Goal: Task Accomplishment & Management: Use online tool/utility

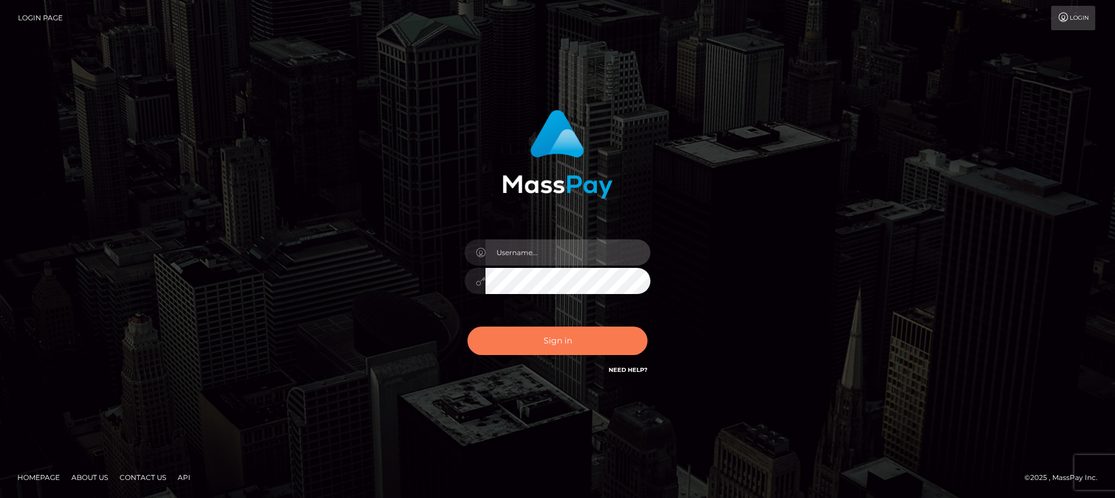
type input "[DOMAIN_NAME]"
click at [523, 335] on button "Sign in" at bounding box center [558, 341] width 180 height 28
click at [529, 340] on button "Sign in" at bounding box center [558, 341] width 180 height 28
type input "nt.es"
click at [529, 340] on button "Sign in" at bounding box center [558, 341] width 180 height 28
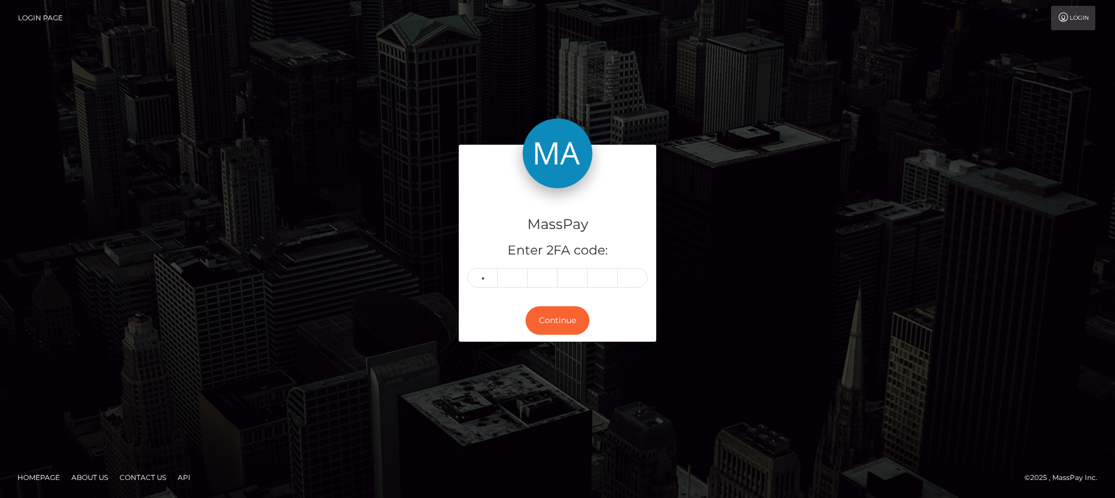
type input "5"
type input "2"
type input "3"
type input "9"
type input "1"
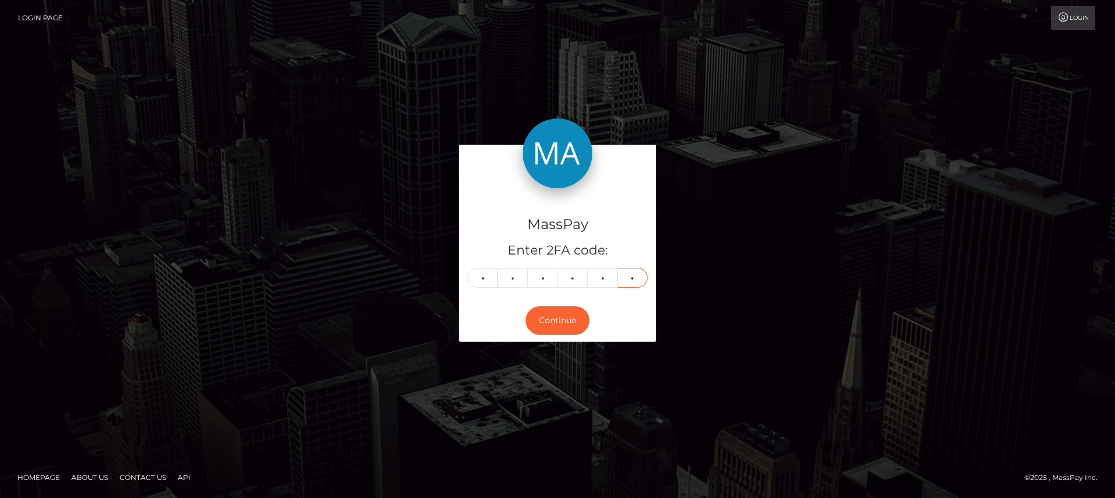
type input "3"
drag, startPoint x: 0, startPoint y: 0, endPoint x: 411, endPoint y: 297, distance: 506.8
click at [529, 340] on div "Continue" at bounding box center [558, 320] width 198 height 42
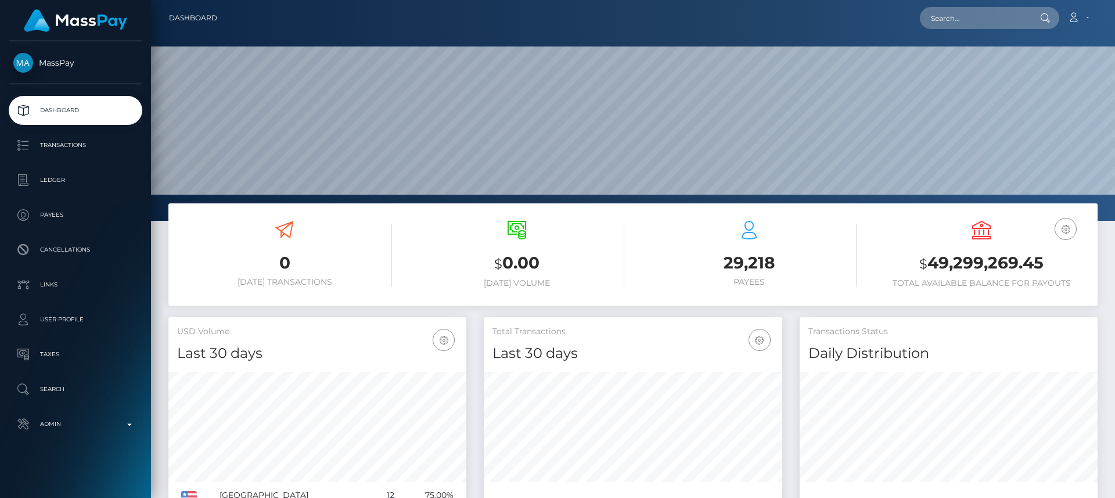
scroll to position [206, 299]
click at [991, 20] on input "text" at bounding box center [974, 18] width 109 height 22
paste input "nainoa.invest@gmail.com"
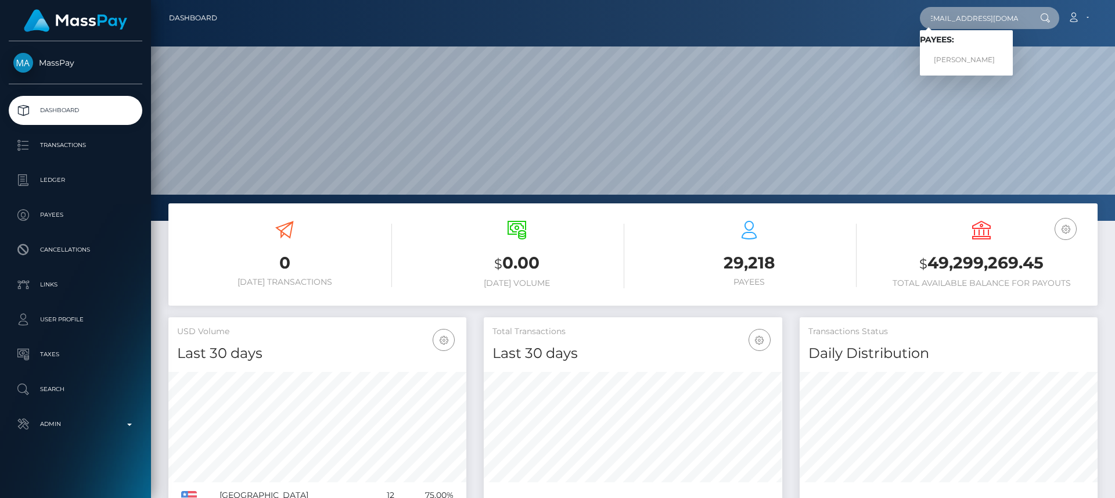
type input "nainoa.invest@gmail.com"
click at [956, 53] on link "Nainoa Villierme" at bounding box center [966, 59] width 93 height 21
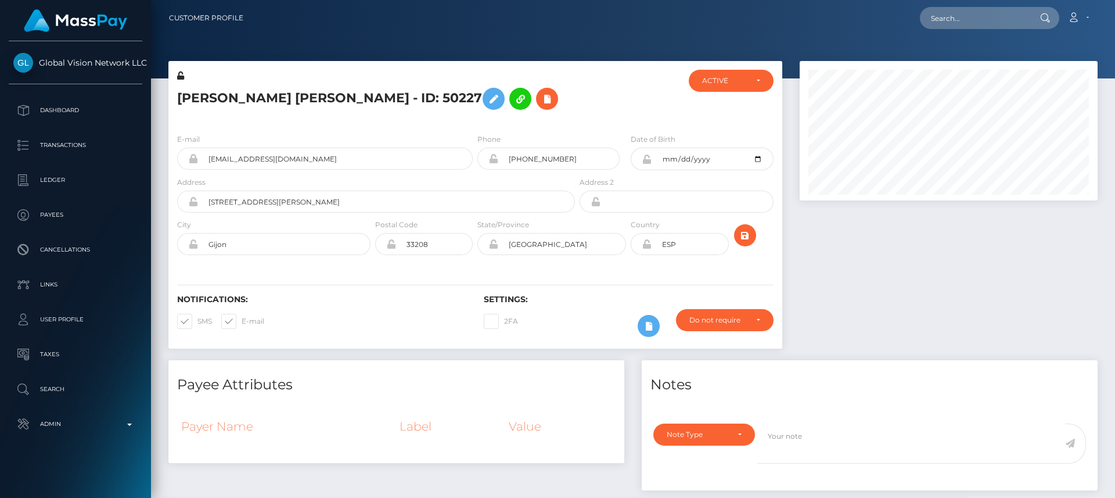
scroll to position [139, 299]
click at [189, 103] on h5 "Maria Rafaela Rondon de Murgas - ID: 50227" at bounding box center [373, 99] width 392 height 34
copy h5 "Maria"
click at [952, 18] on input "text" at bounding box center [974, 18] width 109 height 22
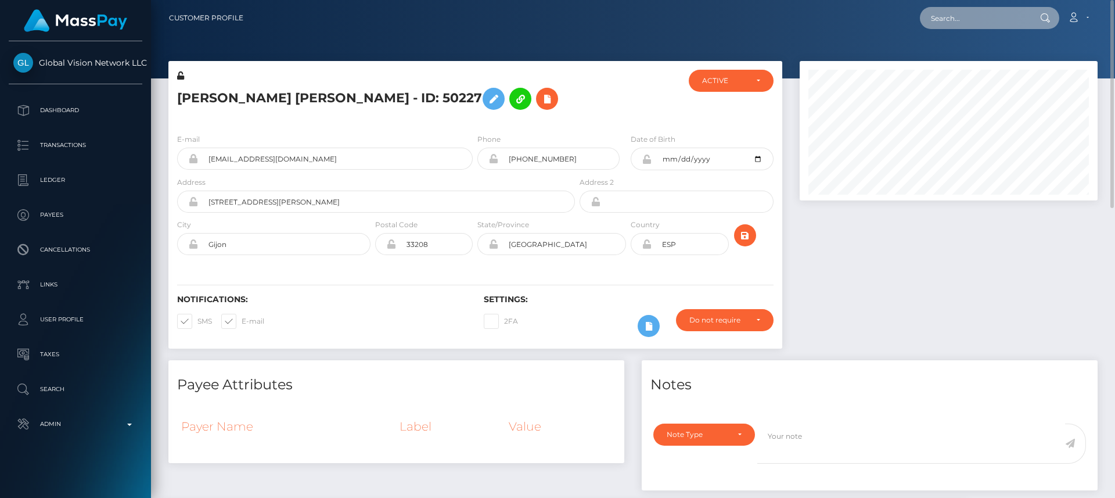
paste input "clairetait32@hotmail.co.uk"
type input "clairetait32@hotmail.co.uk"
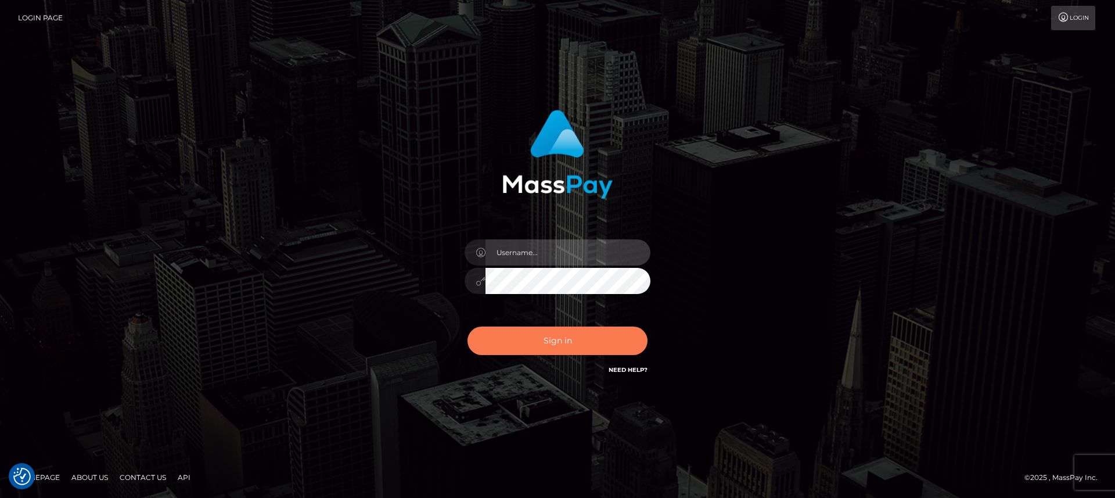
type input "nt.es"
click at [589, 339] on button "Sign in" at bounding box center [558, 341] width 180 height 28
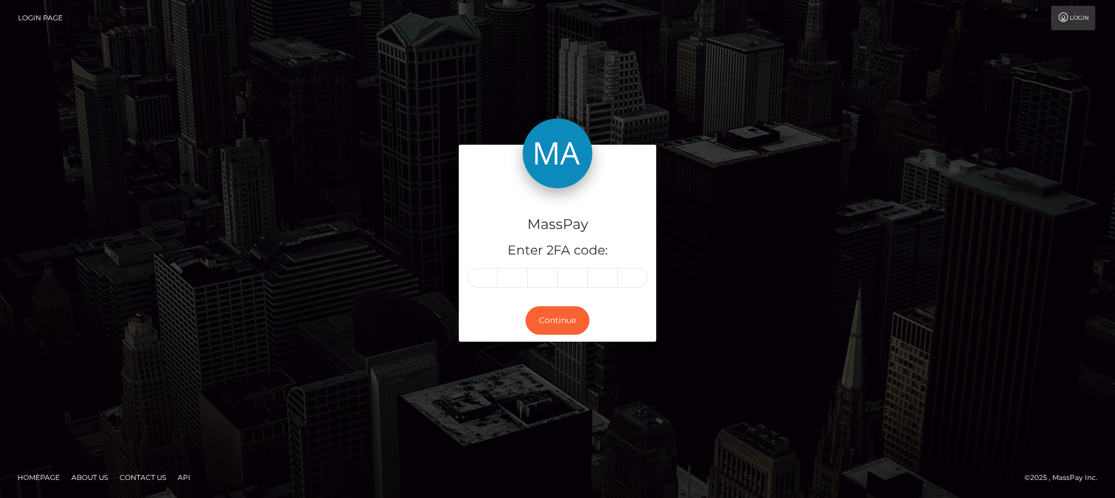
click at [494, 281] on input "text" at bounding box center [483, 278] width 30 height 20
type input "9"
type input "7"
type input "3"
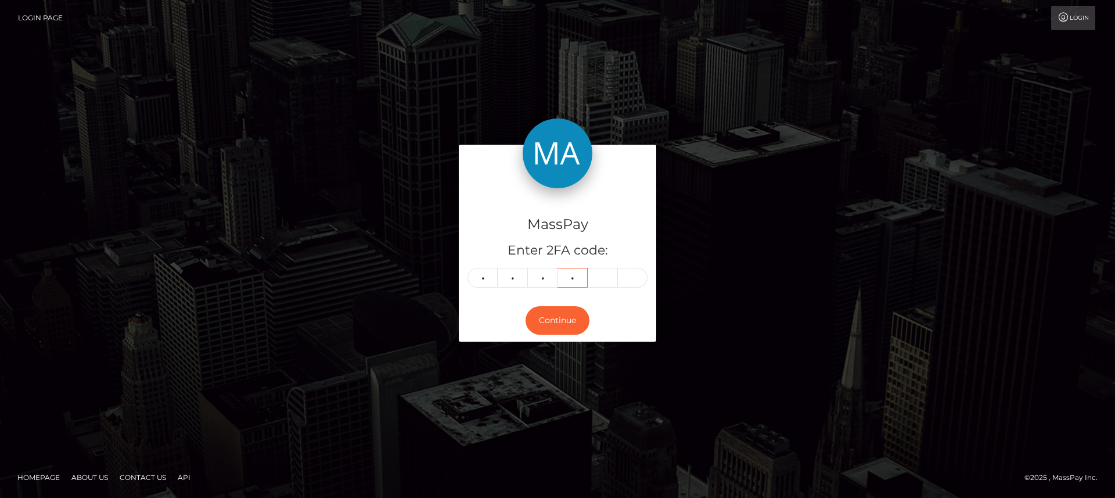
type input "9"
type input "8"
type input "1"
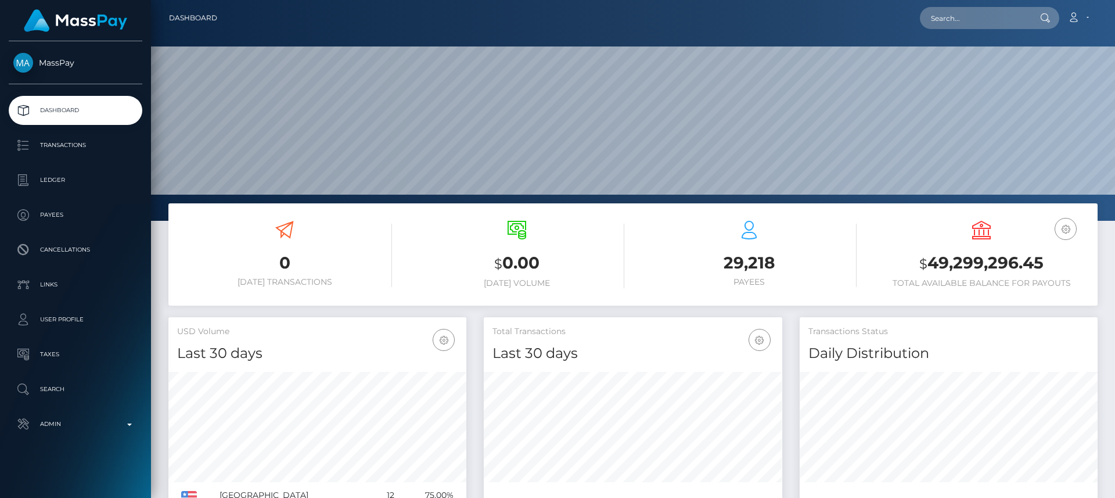
scroll to position [206, 299]
click at [947, 14] on input "text" at bounding box center [974, 18] width 109 height 22
paste input "clairetait32@hotmail.co.uk"
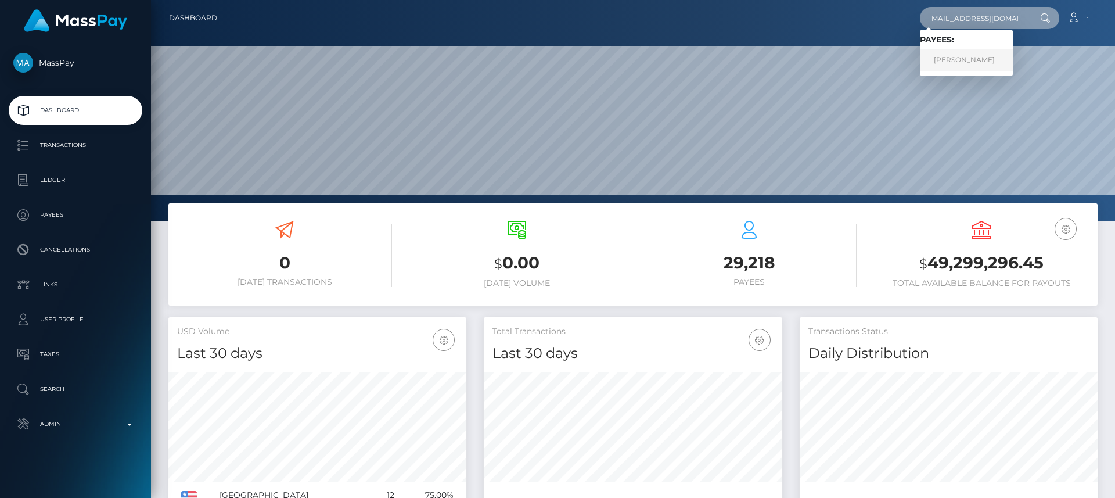
type input "clairetait32@hotmail.co.uk"
click at [954, 58] on link "Claire Tait" at bounding box center [966, 59] width 93 height 21
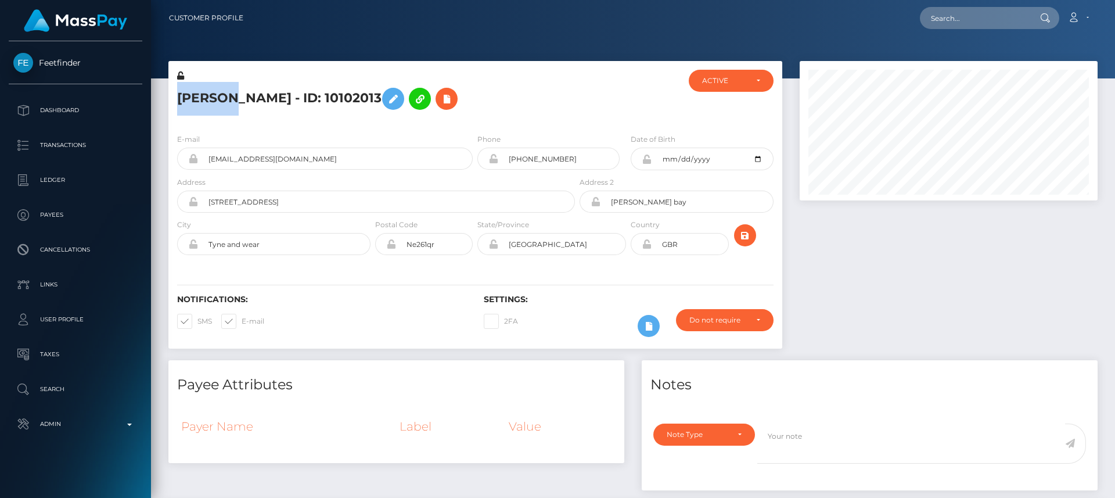
scroll to position [139, 299]
click at [452, 113] on h5 "[PERSON_NAME] - ID: 10102013" at bounding box center [373, 99] width 392 height 34
click at [959, 16] on input "text" at bounding box center [974, 18] width 109 height 22
paste input "[EMAIL_ADDRESS][DOMAIN_NAME]"
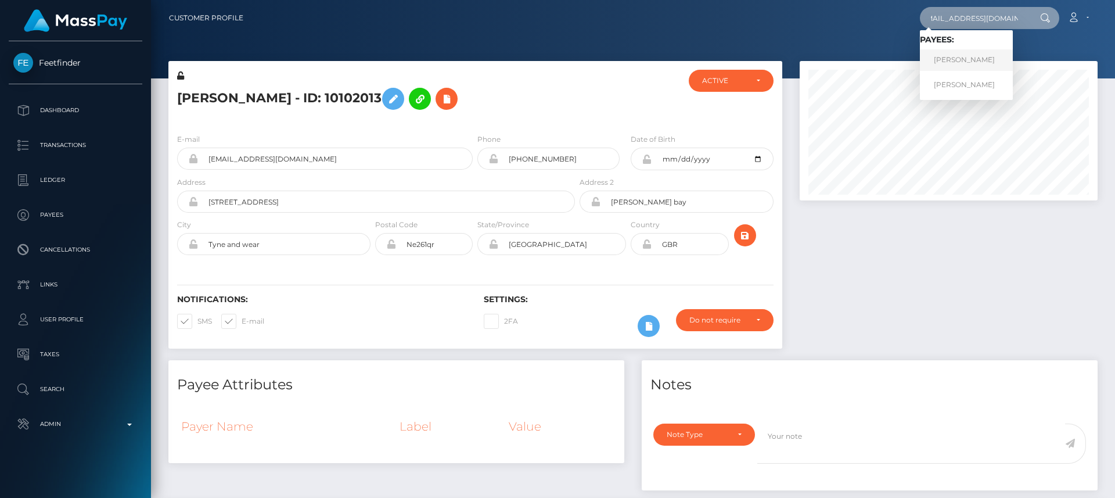
type input "[EMAIL_ADDRESS][DOMAIN_NAME]"
click at [970, 63] on link "[PERSON_NAME]" at bounding box center [966, 59] width 93 height 21
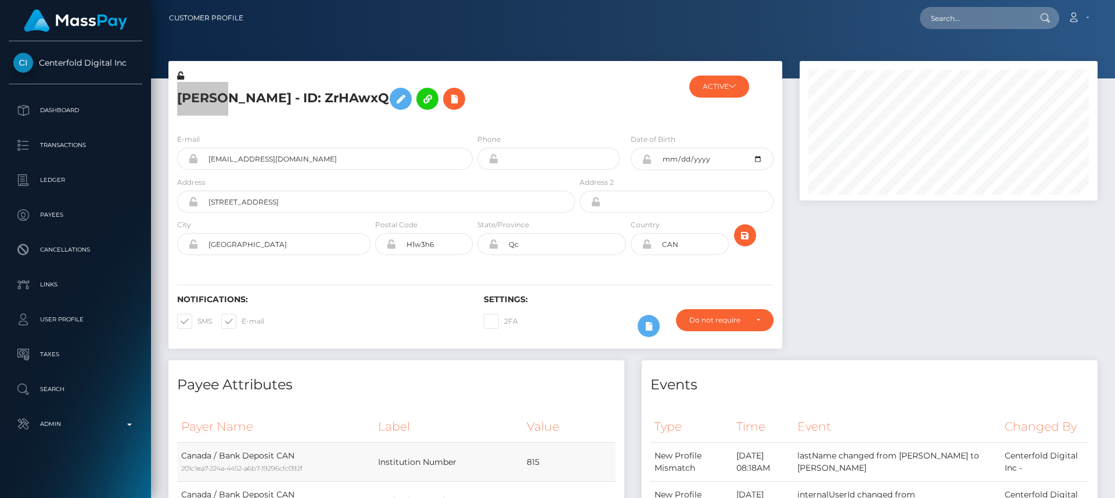
scroll to position [139, 299]
click at [134, 26] on link at bounding box center [75, 21] width 138 height 32
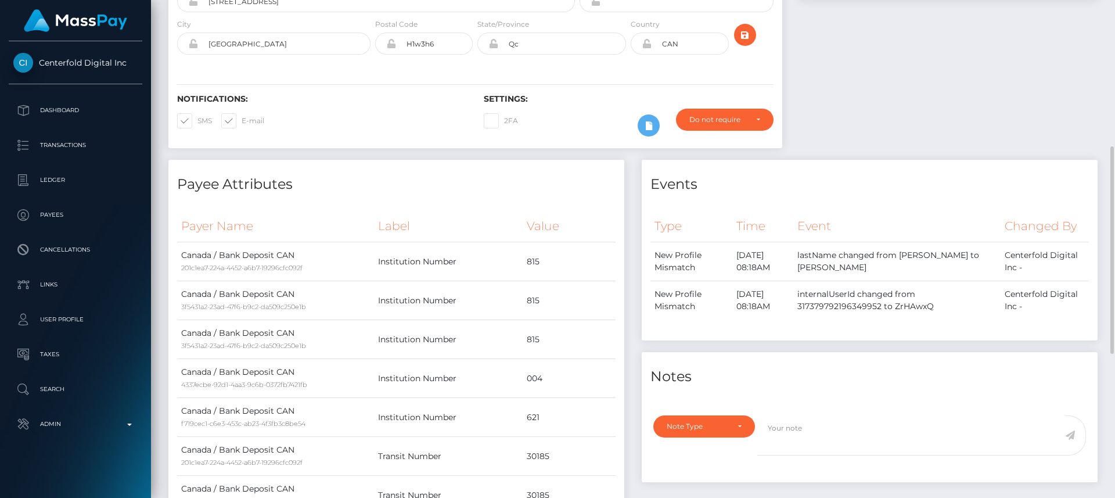
scroll to position [196, 0]
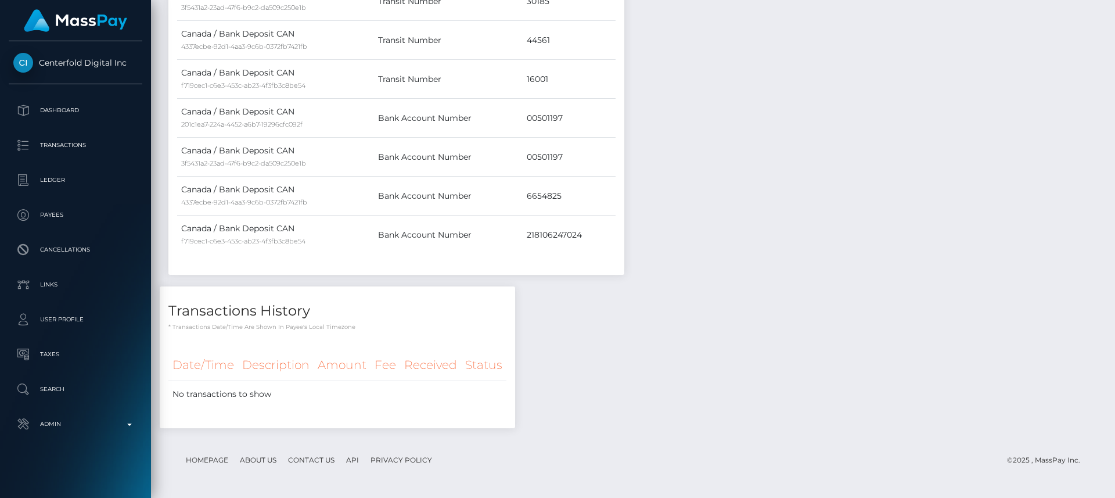
click at [235, 116] on td "Canada / Bank Deposit CAN 201c1ea7-224a-4452-a6b7-19296cfc092f" at bounding box center [275, 118] width 197 height 39
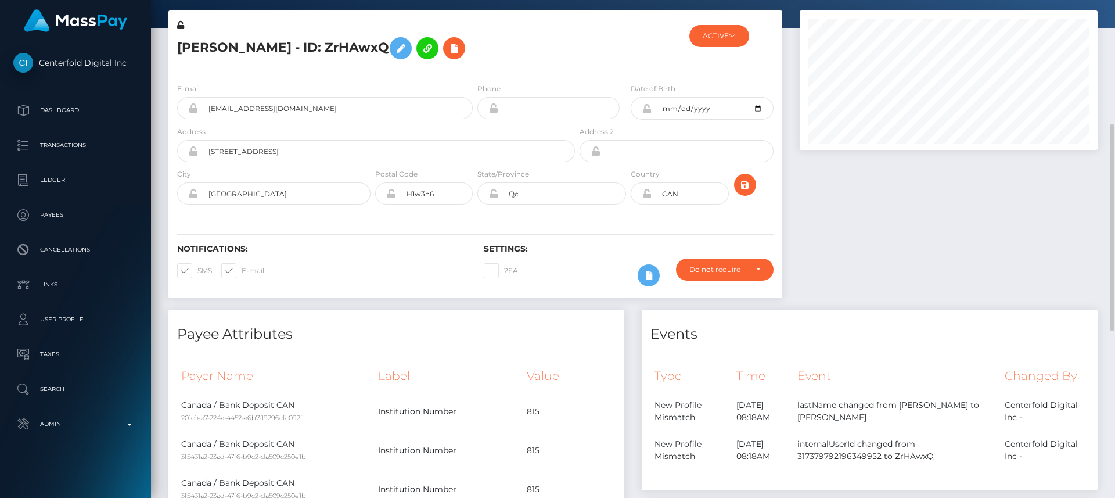
scroll to position [0, 0]
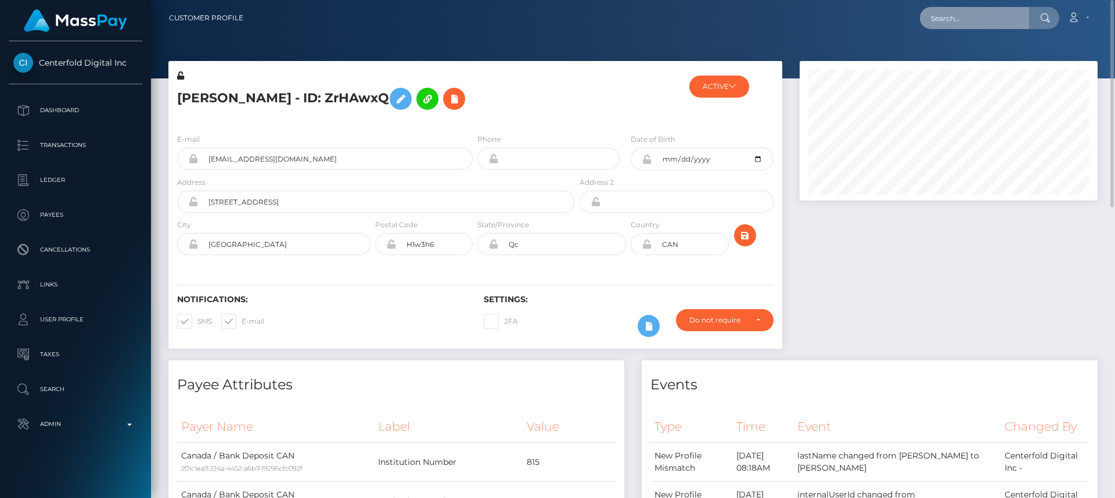
click at [952, 19] on input "text" at bounding box center [974, 18] width 109 height 22
paste input "sarahoconnell1@outlook.com"
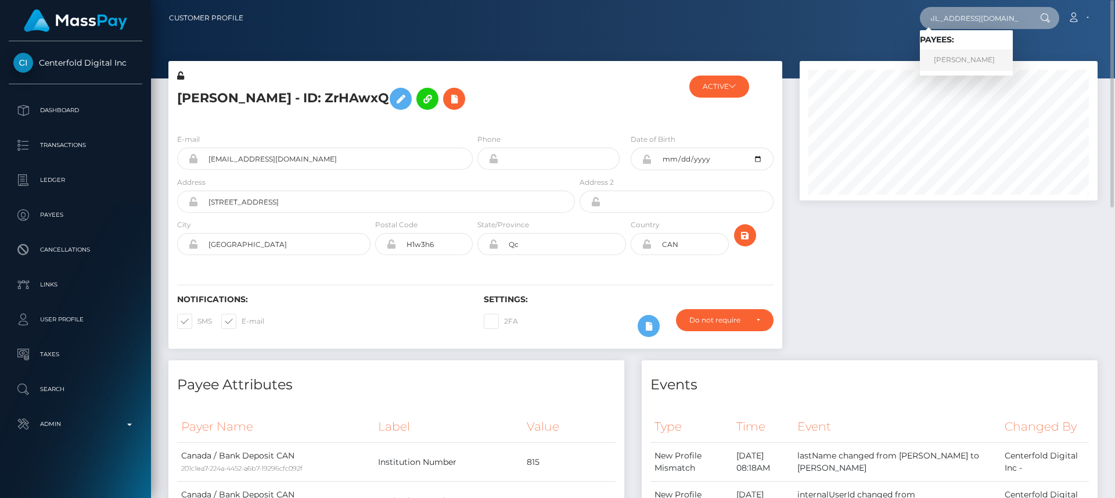
type input "sarahoconnell1@outlook.com"
click at [941, 58] on link "sarah oconnell" at bounding box center [966, 59] width 93 height 21
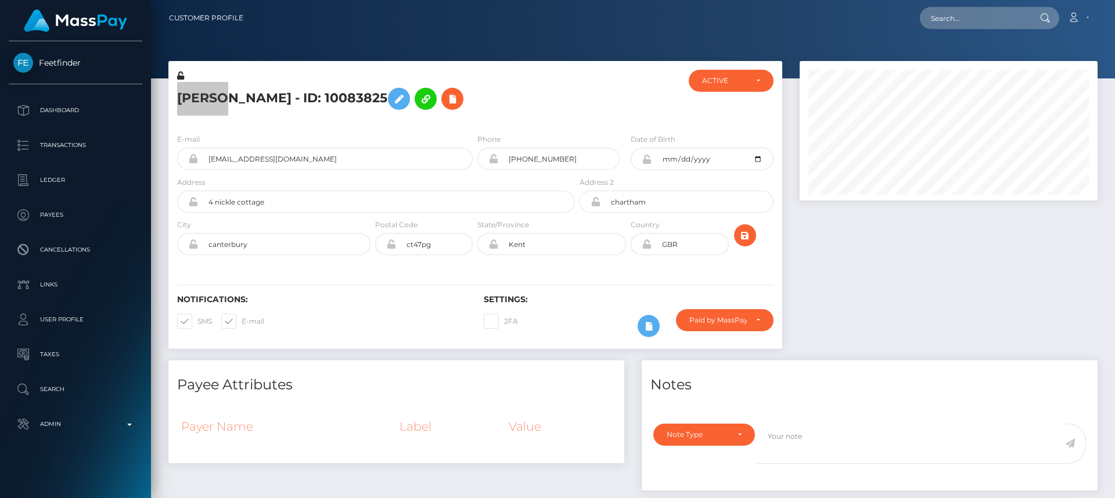
scroll to position [139, 299]
drag, startPoint x: 966, startPoint y: 30, endPoint x: 963, endPoint y: 20, distance: 9.6
click at [963, 20] on div "Loading... Loading... Account Edit Profile Logout" at bounding box center [675, 18] width 845 height 24
click at [963, 20] on input "text" at bounding box center [974, 18] width 109 height 22
paste input "[EMAIL_ADDRESS][DOMAIN_NAME]"
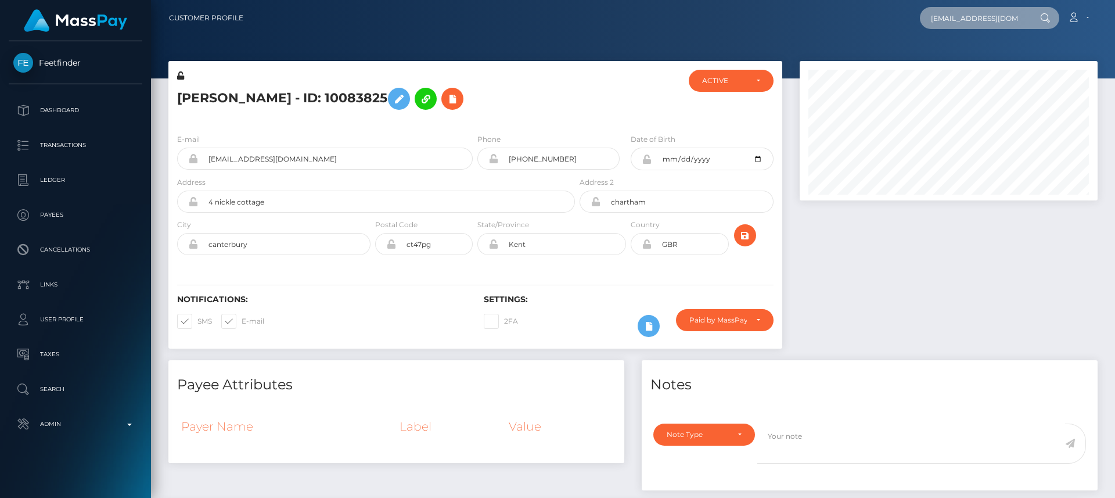
scroll to position [0, 10]
type input "[EMAIL_ADDRESS][DOMAIN_NAME]"
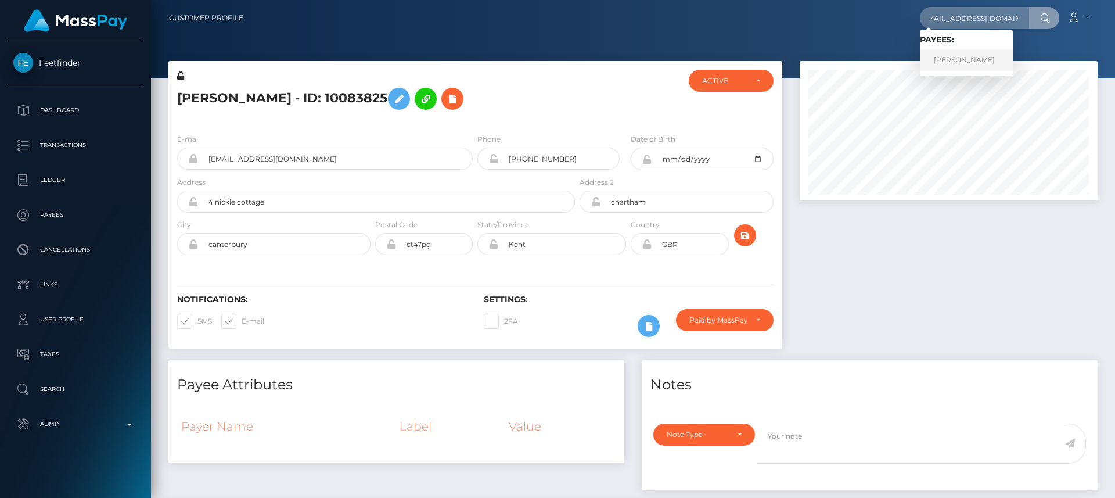
scroll to position [0, 0]
click at [991, 53] on link "ELSE MUTAAGA" at bounding box center [966, 59] width 93 height 21
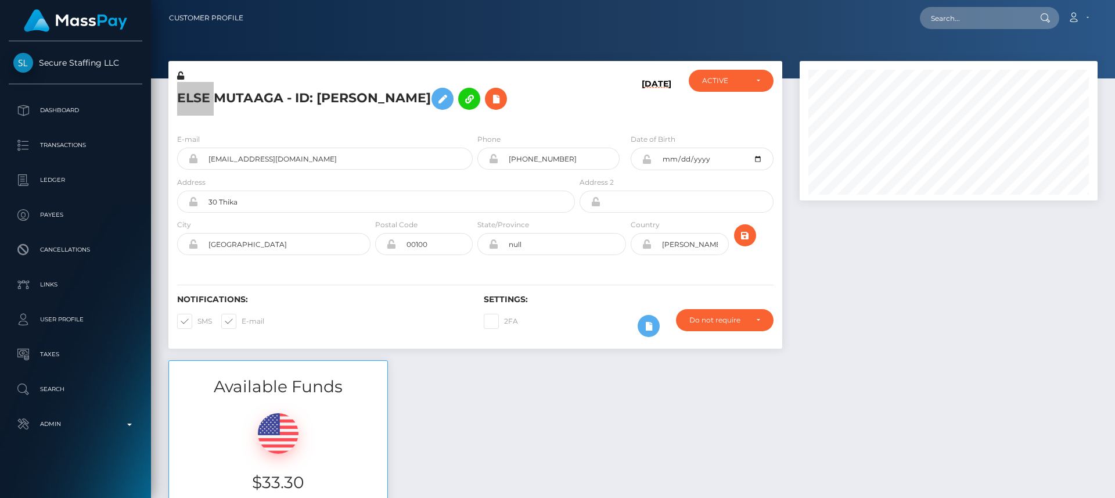
scroll to position [139, 299]
click at [422, 389] on div "Available Funds $33.30 USD Balance" at bounding box center [633, 445] width 947 height 171
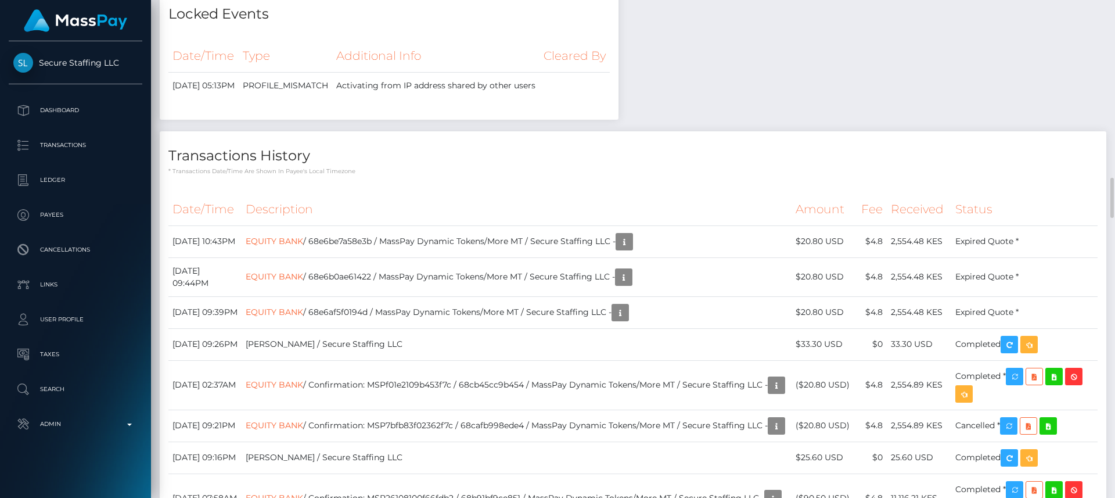
scroll to position [0, 0]
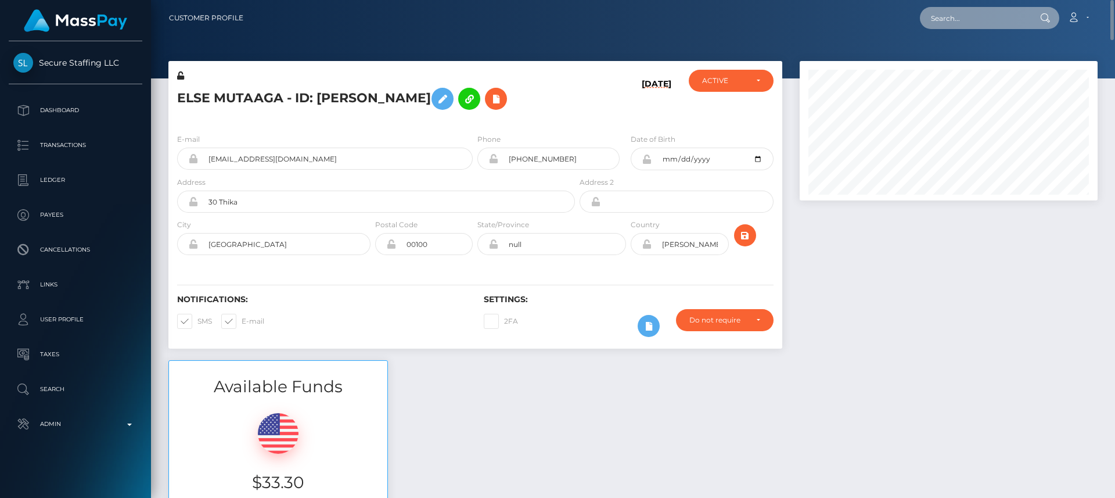
click at [948, 19] on input "text" at bounding box center [974, 18] width 109 height 22
paste input "[EMAIL_ADDRESS][DOMAIN_NAME]"
type input "[EMAIL_ADDRESS][DOMAIN_NAME]"
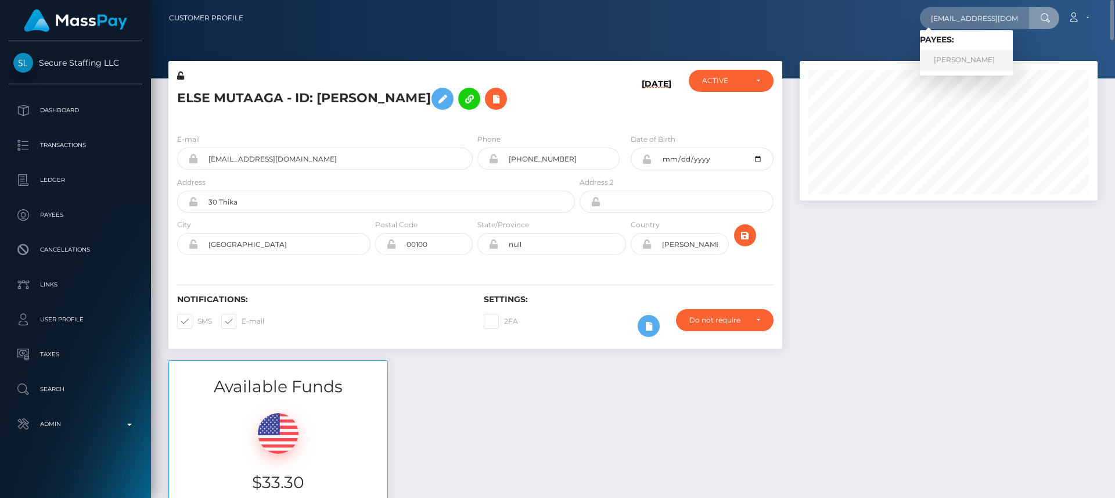
click at [941, 63] on link "Tuyet Trinh Nguyen" at bounding box center [966, 59] width 93 height 21
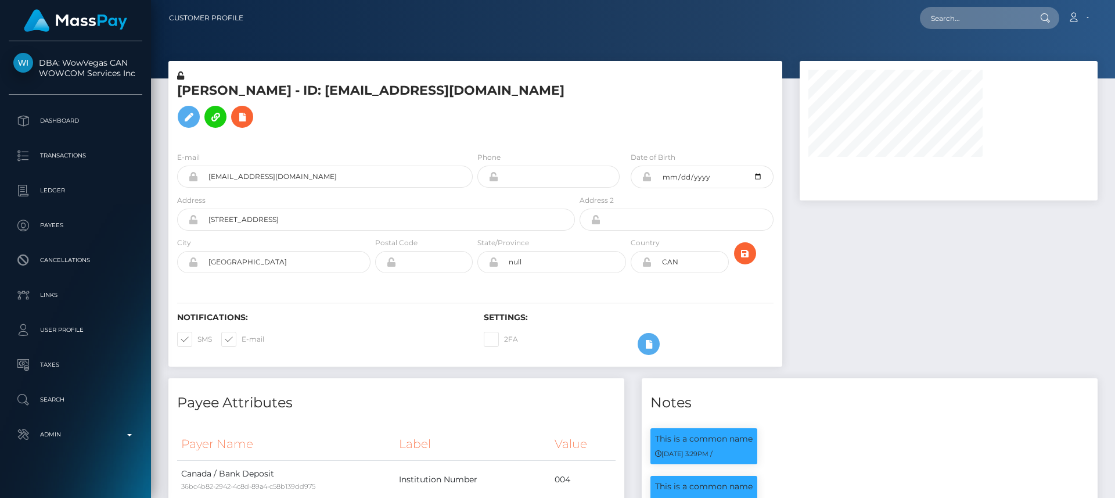
click at [200, 90] on h5 "[PERSON_NAME] - ID: [EMAIL_ADDRESS][DOMAIN_NAME]" at bounding box center [373, 108] width 392 height 52
copy h5 "[PERSON_NAME]"
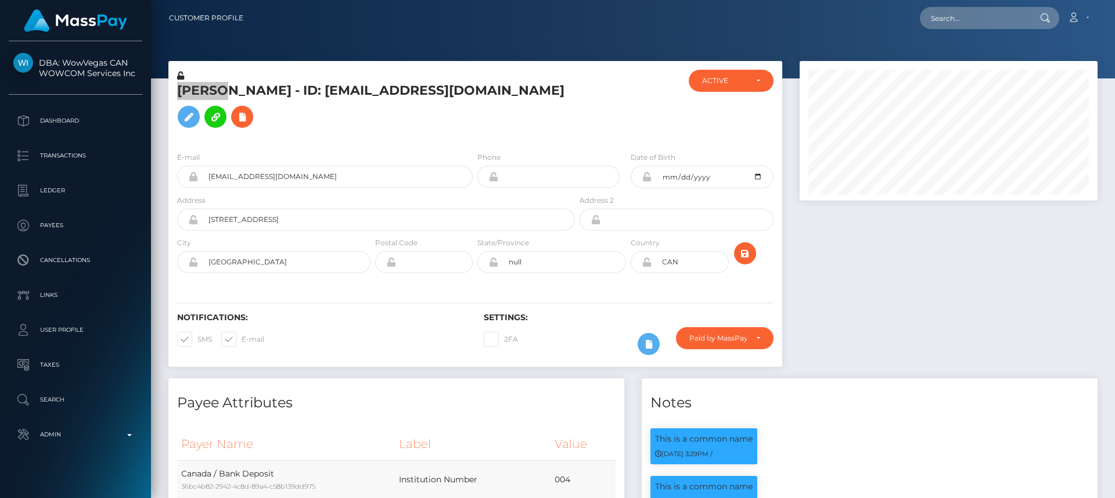
scroll to position [139, 299]
click at [346, 350] on div "Notifications: SMS E-mail" at bounding box center [321, 337] width 307 height 48
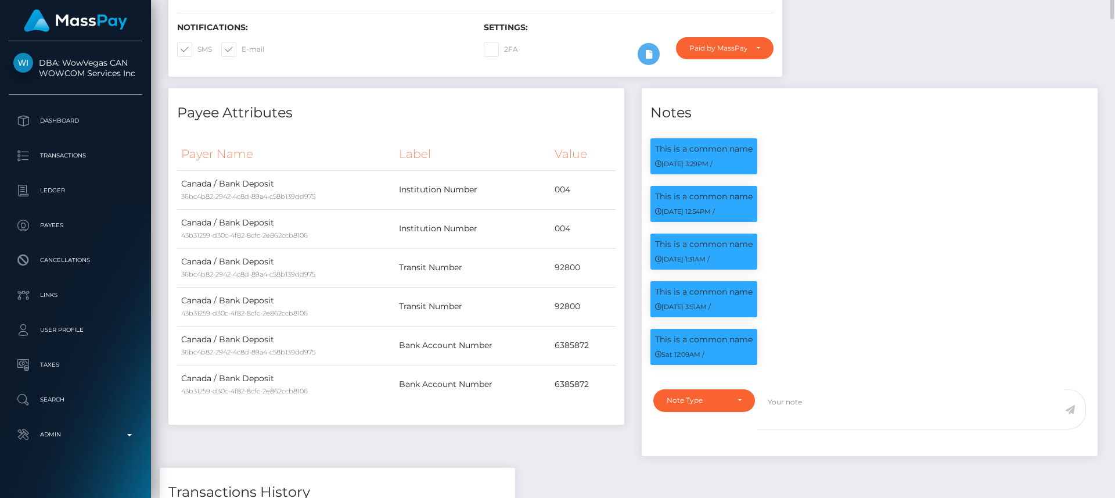
scroll to position [0, 0]
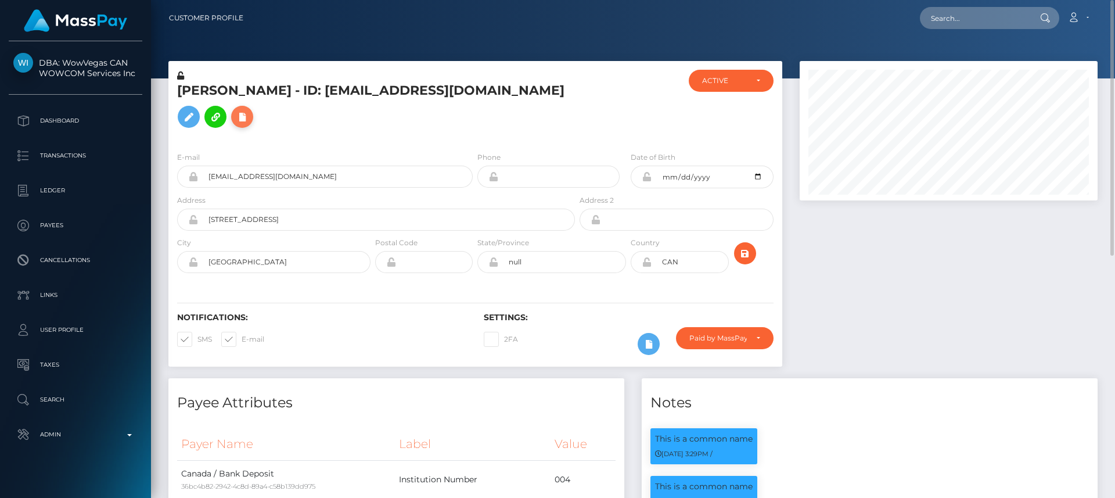
click at [245, 116] on icon at bounding box center [242, 117] width 14 height 15
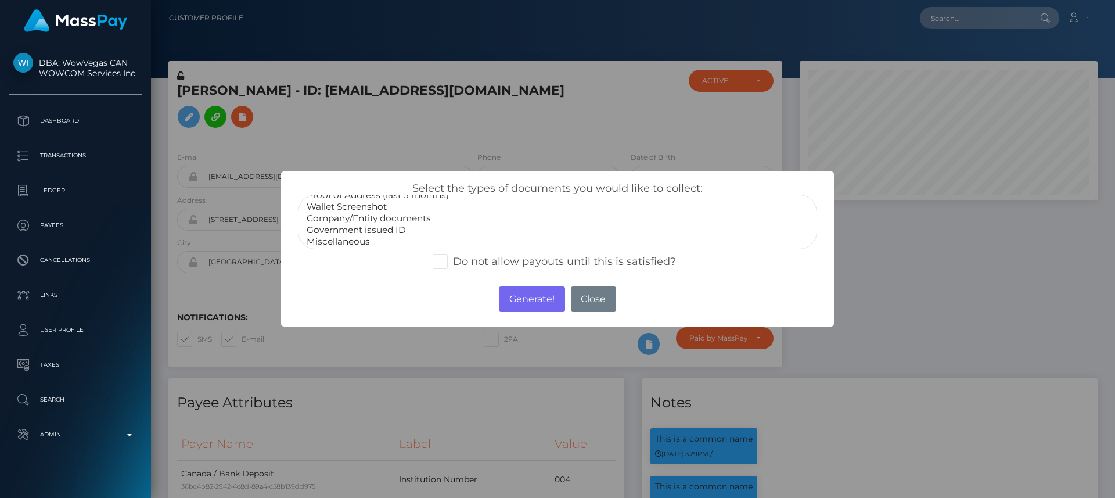
scroll to position [35, 0]
select select "Government issued ID"
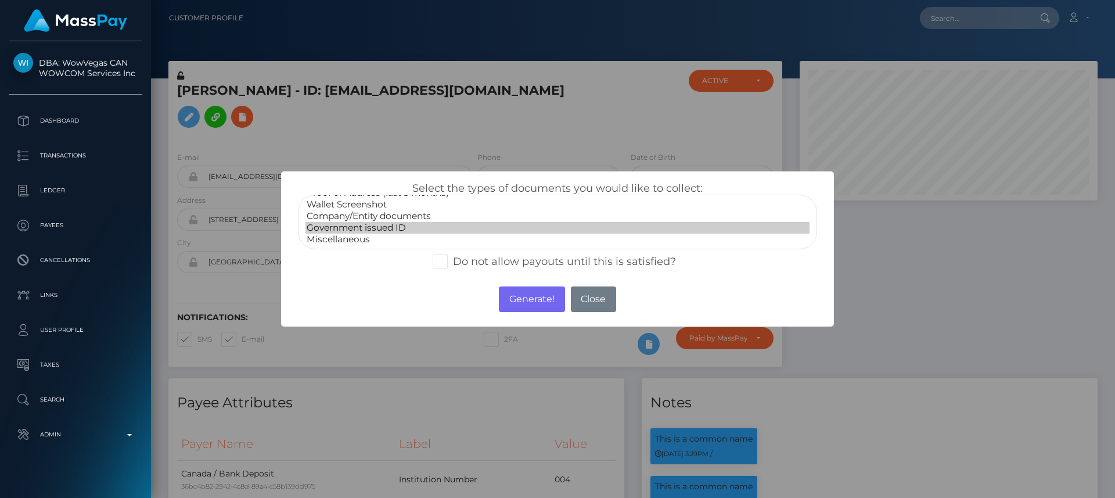
click at [386, 226] on option "Government issued ID" at bounding box center [558, 228] width 504 height 12
click at [530, 303] on button "Generate!" at bounding box center [532, 299] width 66 height 26
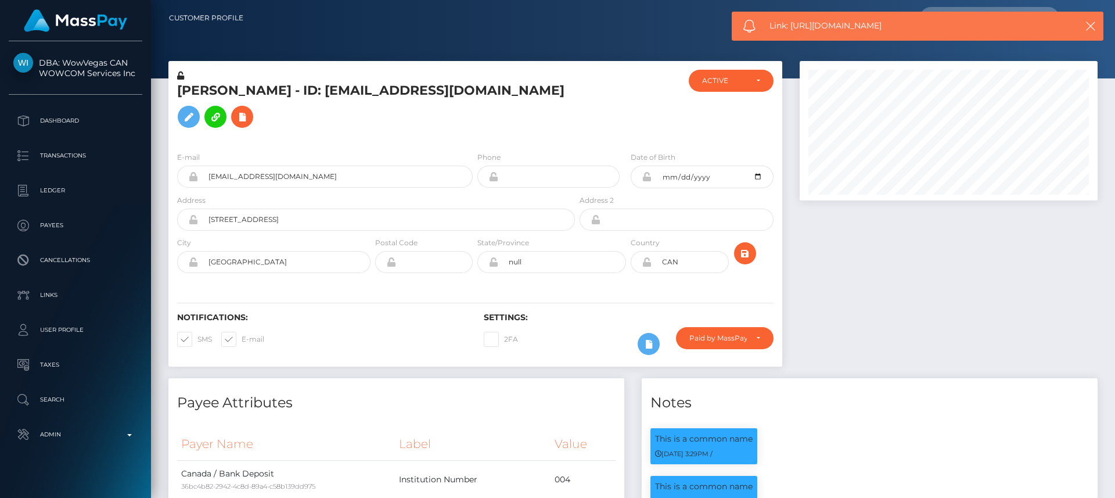
click at [841, 28] on span "Link: [URL][DOMAIN_NAME]" at bounding box center [913, 26] width 287 height 12
copy span "Link: [URL][DOMAIN_NAME]"
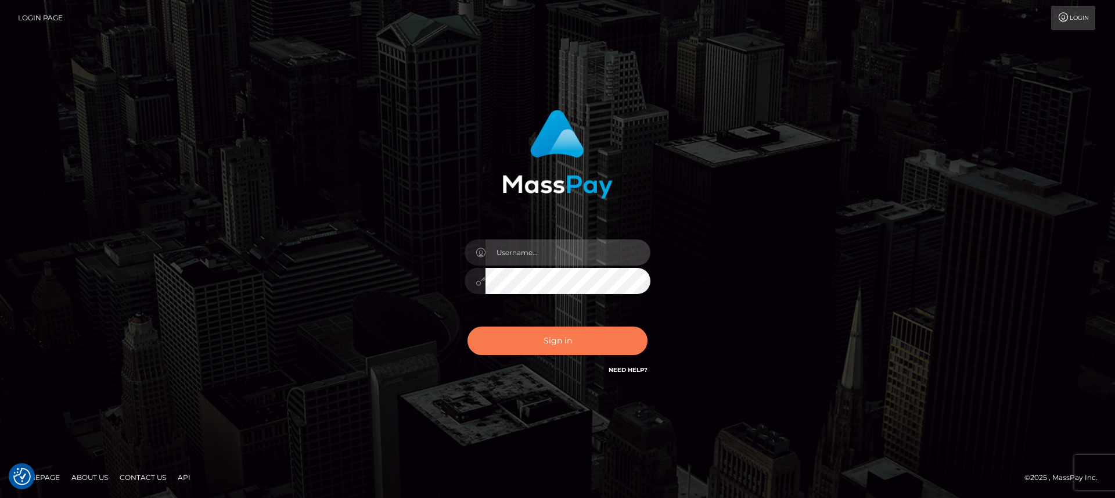
type input "nt.es"
click at [528, 350] on button "Sign in" at bounding box center [558, 341] width 180 height 28
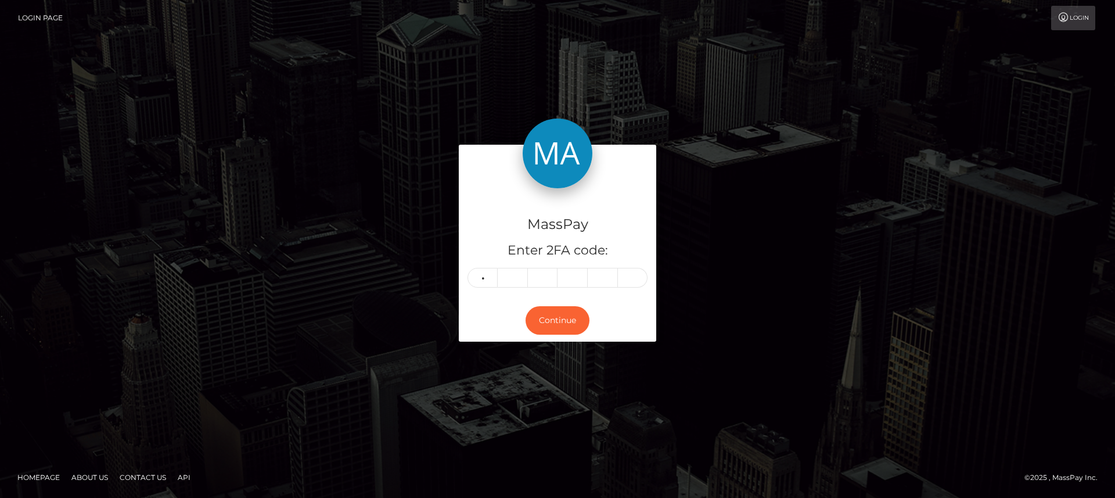
type input "3"
type input "1"
type input "0"
type input "7"
type input "4"
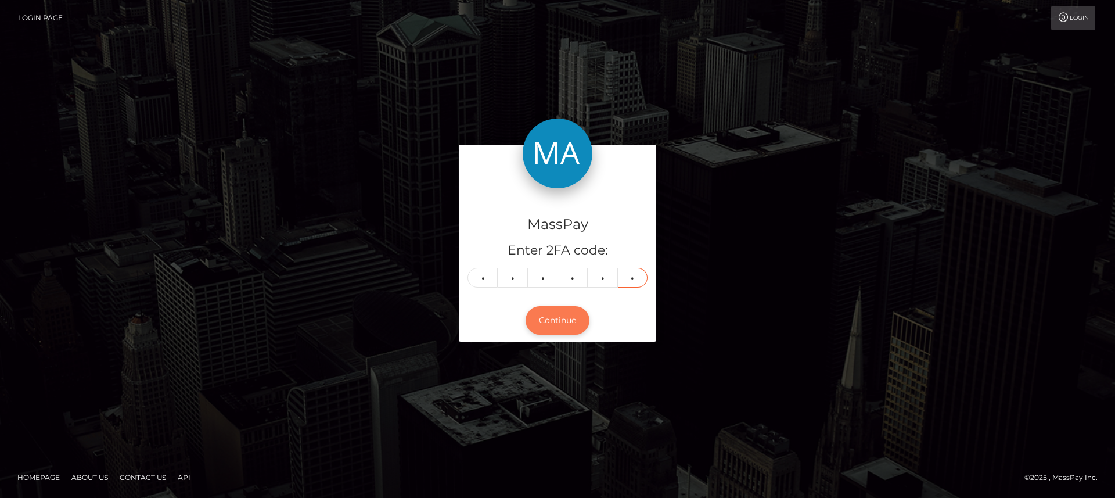
type input "9"
click at [539, 326] on button "Continue" at bounding box center [558, 320] width 64 height 28
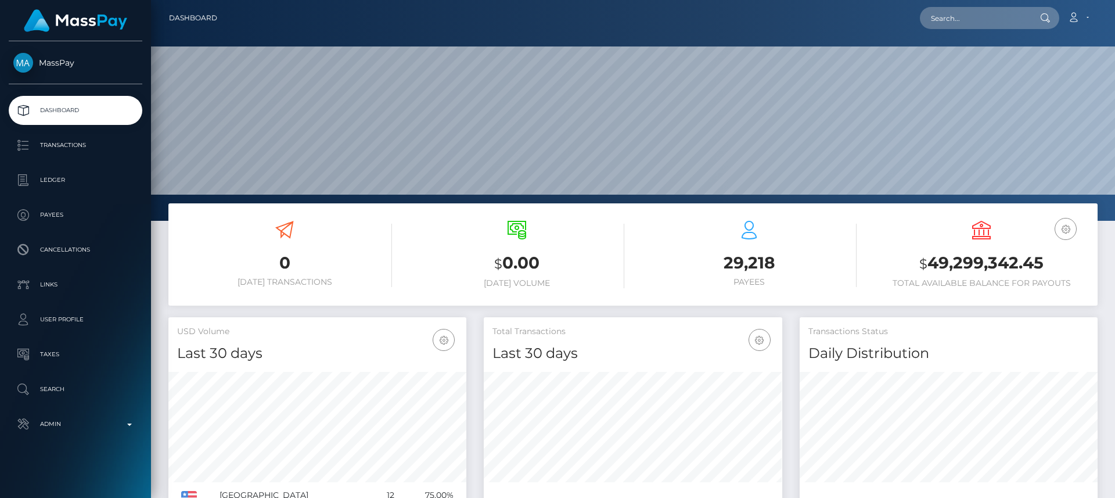
scroll to position [206, 299]
click at [1003, 23] on input "text" at bounding box center [974, 18] width 109 height 22
paste input "hannah.owen79@gmail.com"
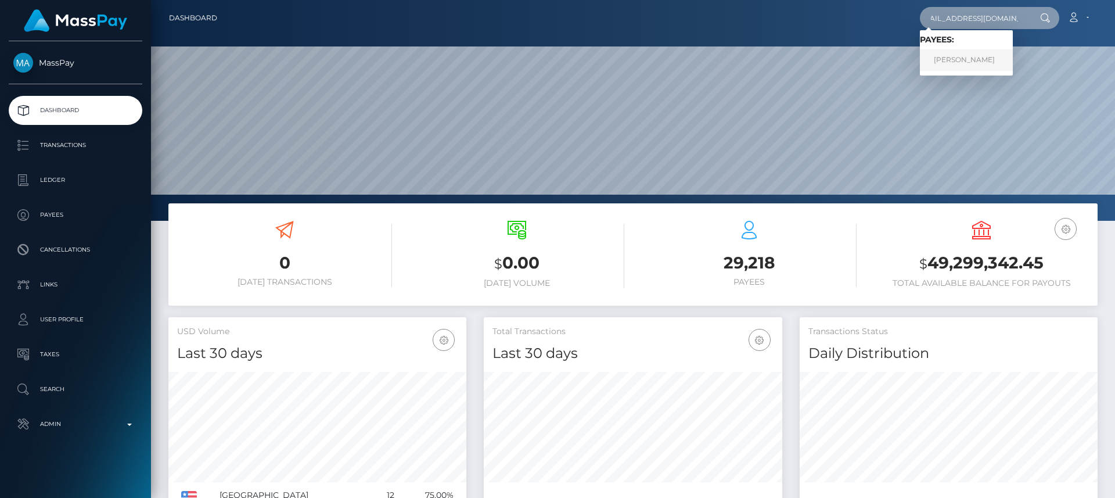
type input "hannah.owen79@gmail.com"
click at [996, 60] on link "Hannah Owen" at bounding box center [966, 59] width 93 height 21
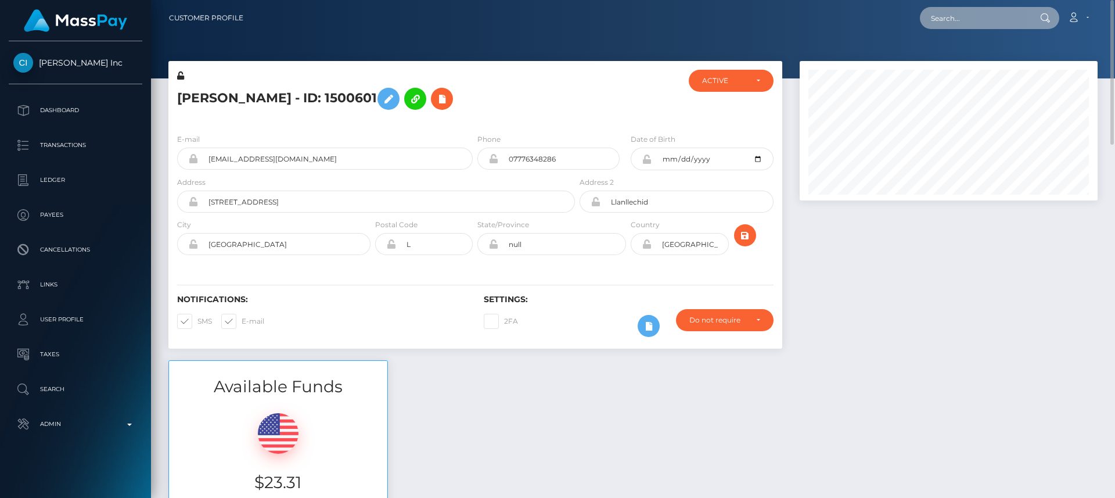
click at [953, 22] on input "text" at bounding box center [974, 18] width 109 height 22
paste input "[EMAIL_ADDRESS][DOMAIN_NAME]"
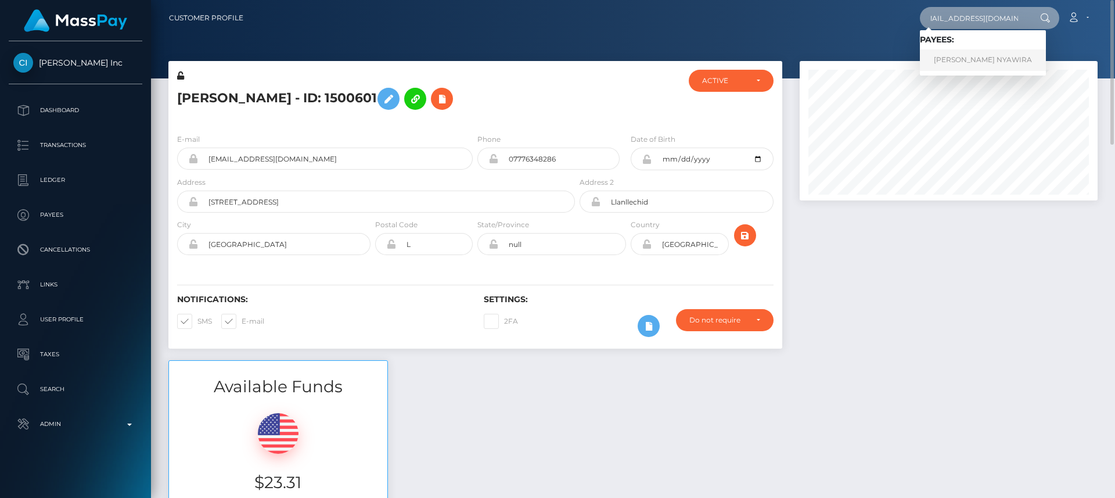
type input "nyawiradiana41@gmail.com"
click at [954, 64] on link "DIANA MURUGI NYAWIRA" at bounding box center [983, 59] width 126 height 21
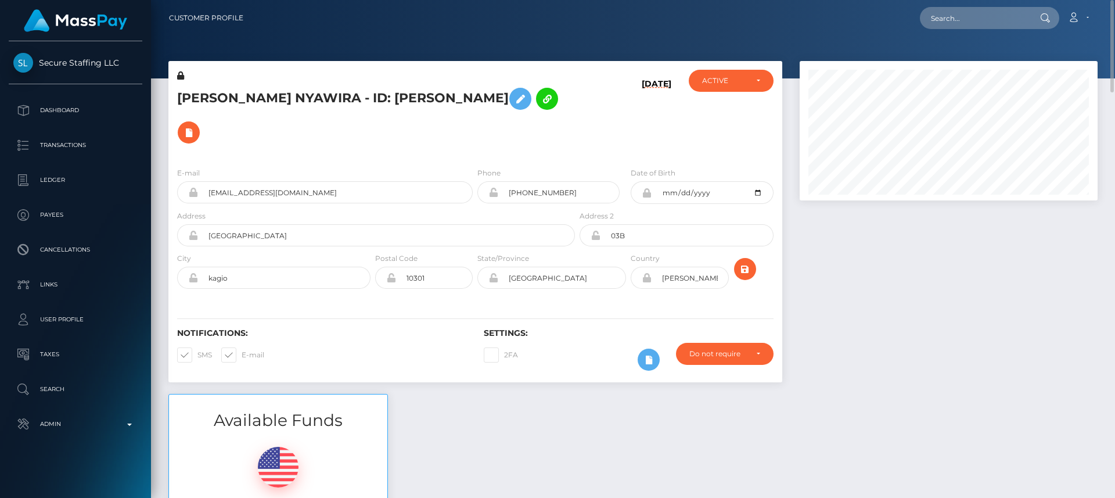
click at [191, 85] on h5 "DIANA MURUGI NYAWIRA - ID: DIANA MURUGI NYAWIRA" at bounding box center [373, 115] width 392 height 67
copy h5 "DIANA"
drag, startPoint x: 948, startPoint y: 30, endPoint x: 946, endPoint y: 20, distance: 9.9
click at [946, 20] on nav "Customer Profile Loading... Loading... Account" at bounding box center [633, 18] width 964 height 36
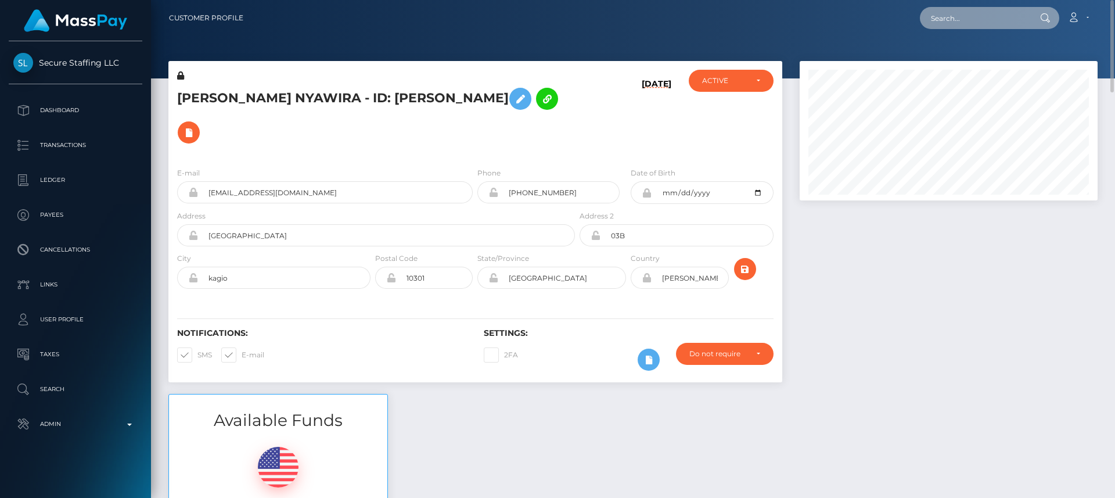
click at [946, 20] on input "text" at bounding box center [974, 18] width 109 height 22
paste input "maryamodan@gmail.com"
click at [961, 12] on input "maryamodan@gmail.com" at bounding box center [974, 18] width 109 height 22
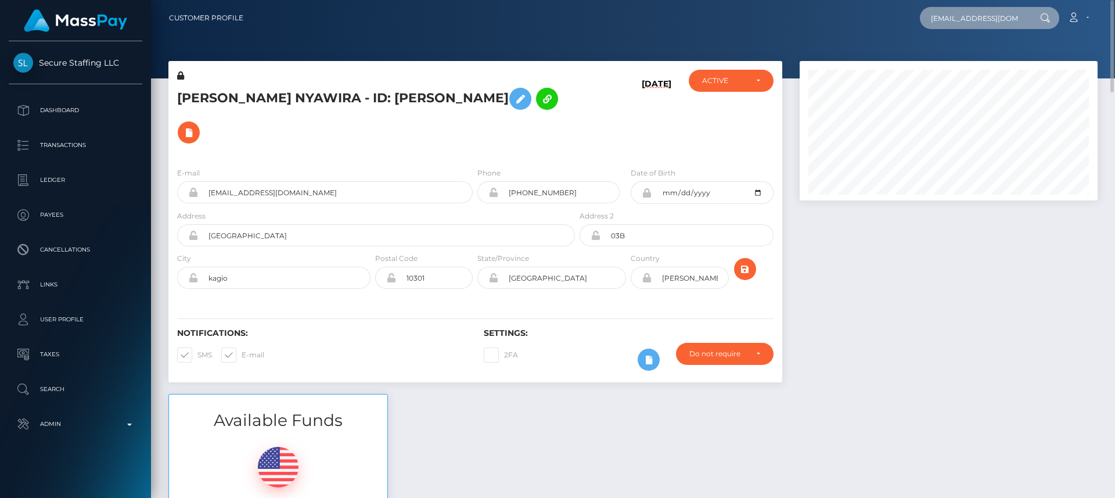
paste input "juneair13"
type input "juneair13@gmail.com"
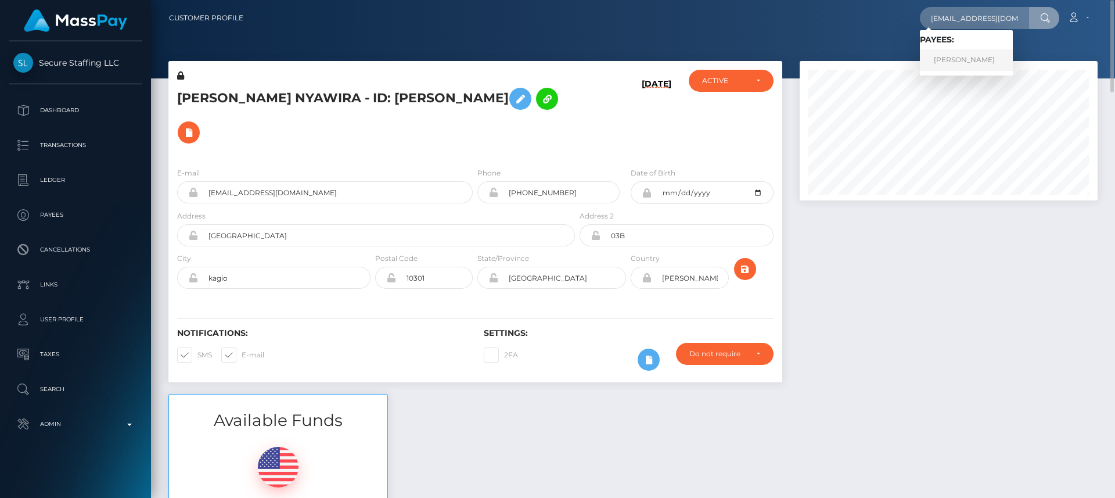
click at [995, 52] on link "LAURA LAPINSKAITE" at bounding box center [966, 59] width 93 height 21
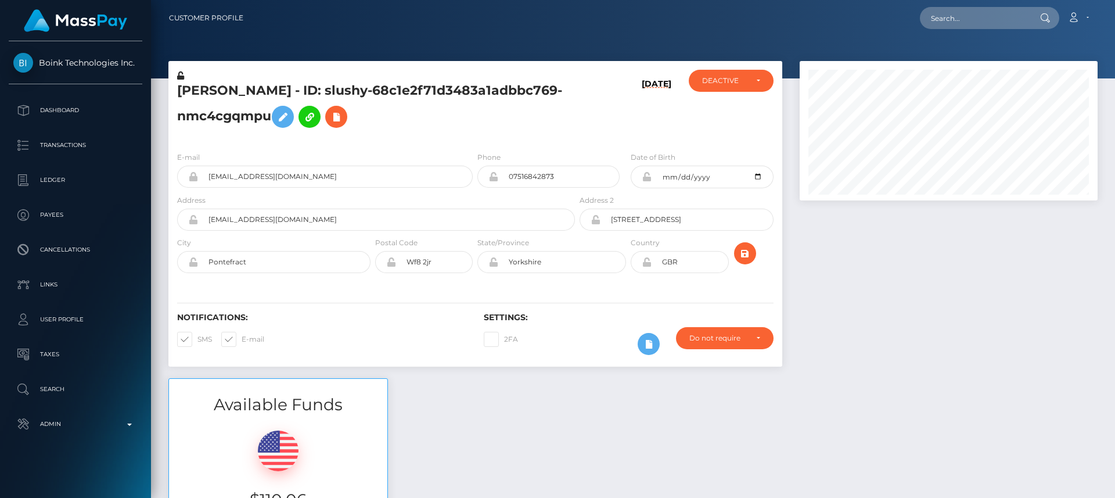
scroll to position [139, 299]
click at [206, 90] on h5 "LAURA LAPINSKAITE - ID: slushy-68c1e2f71d3483a1adbbc769-nmc4cgqmpu" at bounding box center [373, 108] width 392 height 52
copy h5 "LAURA"
click at [417, 399] on div "Available Funds $110.06 USD Balance" at bounding box center [633, 463] width 947 height 171
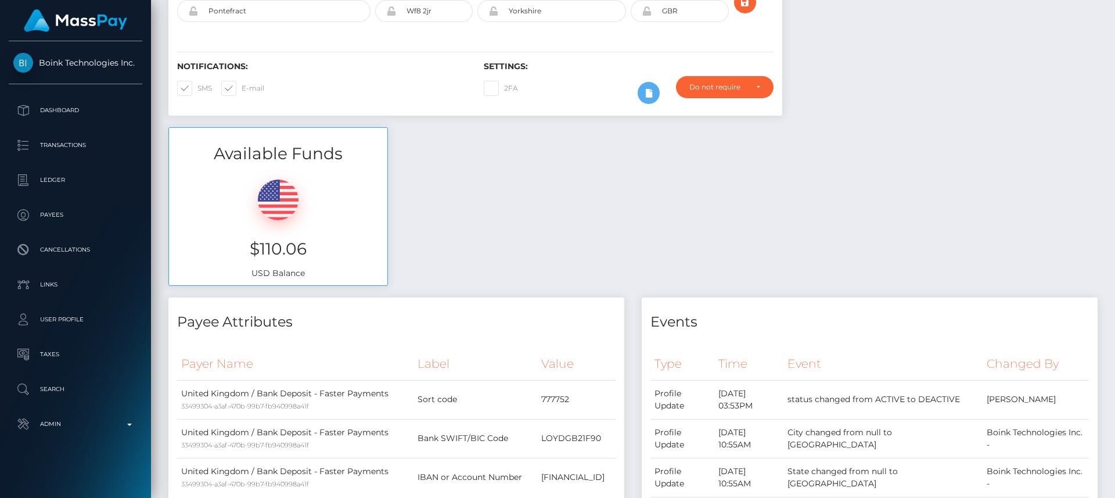
scroll to position [0, 0]
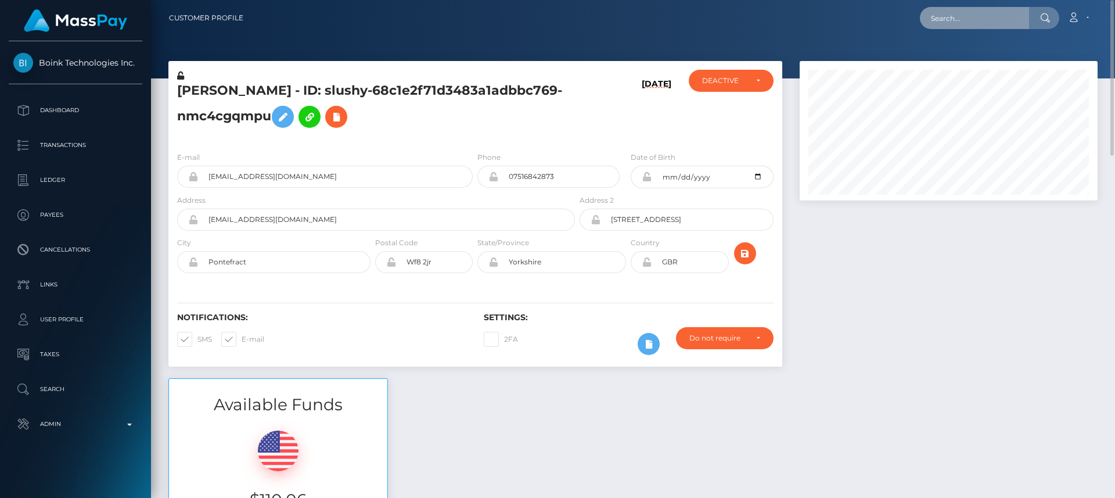
click at [948, 16] on input "text" at bounding box center [974, 18] width 109 height 22
paste input "hannah.owen79@gmail.com"
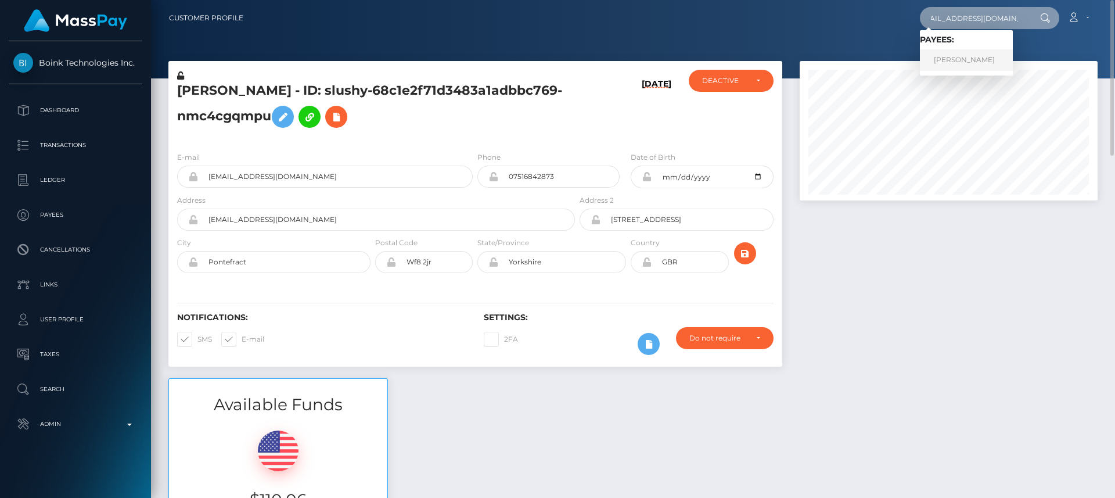
type input "hannah.owen79@gmail.com"
click at [954, 55] on link "Hannah Owen" at bounding box center [966, 59] width 93 height 21
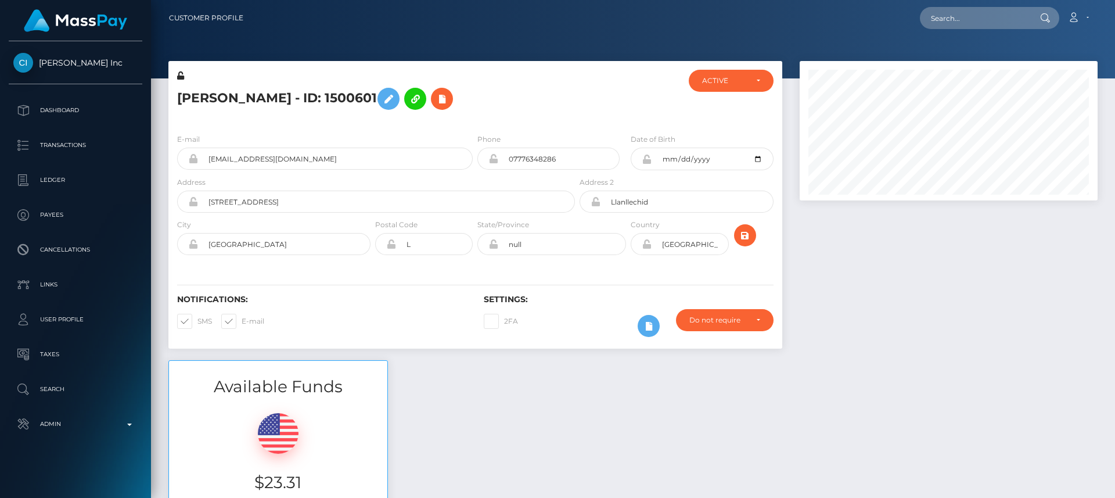
scroll to position [139, 299]
click at [198, 90] on h5 "Hannah Owen - ID: 1500601" at bounding box center [373, 99] width 392 height 34
copy h5 "Hannah"
click at [530, 162] on input "07776348286" at bounding box center [558, 159] width 121 height 22
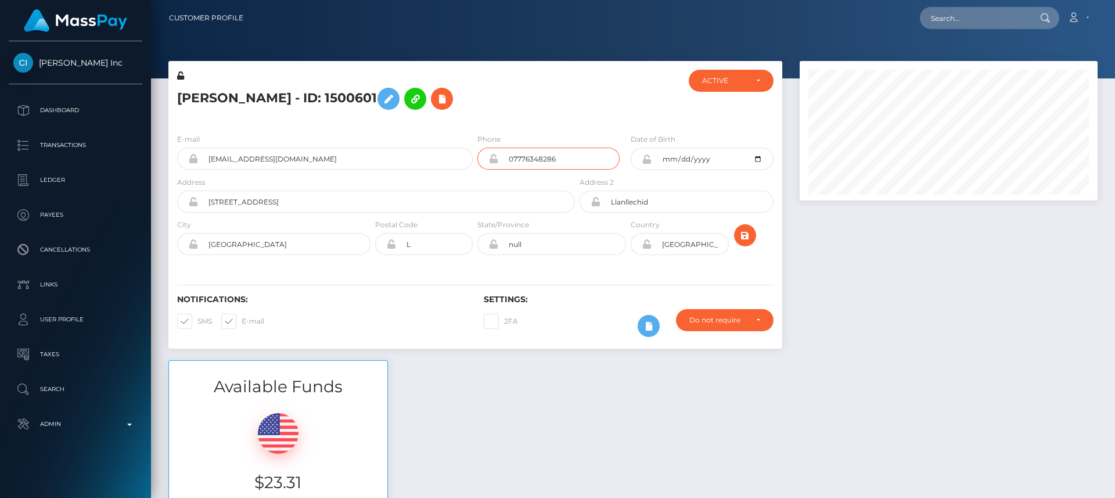
click at [530, 162] on input "07776348286" at bounding box center [558, 159] width 121 height 22
click at [497, 372] on div "Available Funds $23.31 USD Balance" at bounding box center [633, 445] width 947 height 171
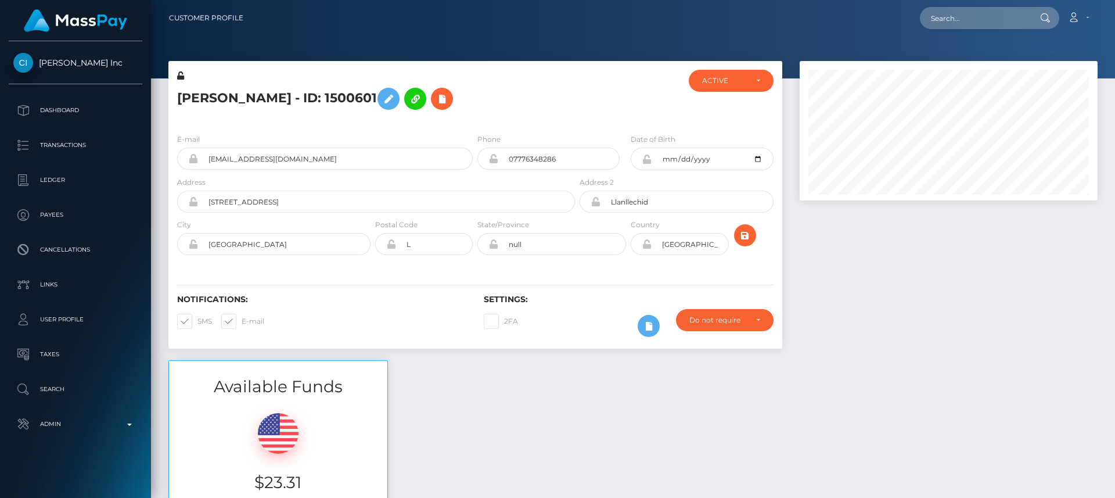
click at [476, 404] on div "Available Funds $23.31 USD Balance" at bounding box center [633, 445] width 947 height 171
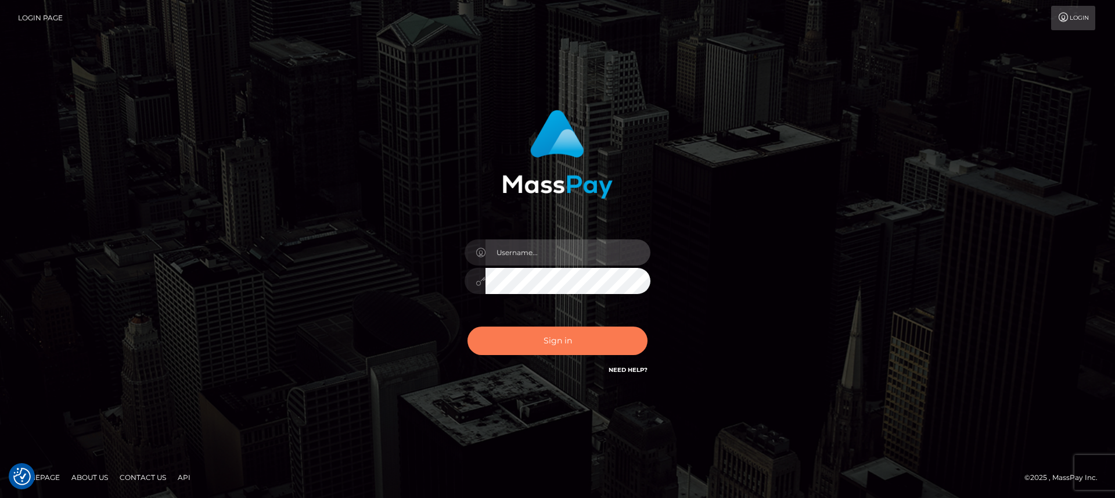
type input "[DOMAIN_NAME]"
click at [551, 340] on button "Sign in" at bounding box center [558, 341] width 180 height 28
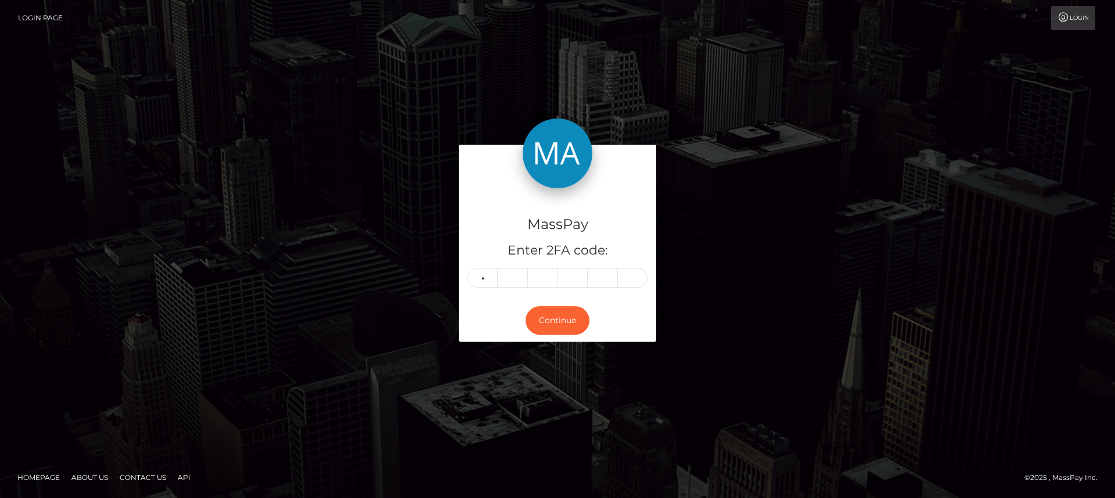
type input "1"
type input "7"
type input "9"
type input "0"
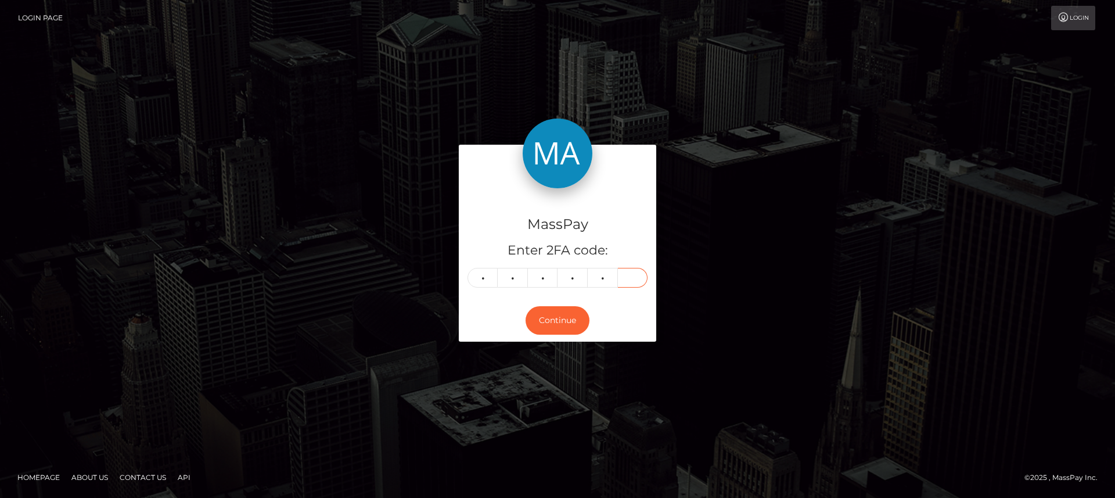
type input "2"
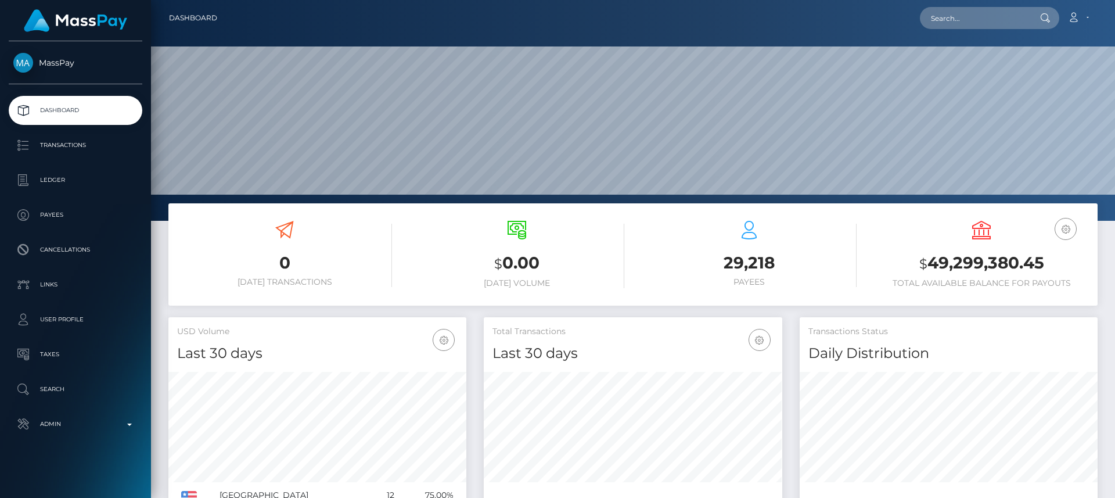
scroll to position [206, 299]
click at [1025, 21] on input "text" at bounding box center [974, 18] width 109 height 22
paste input "annierose1612@gmail.com"
click at [990, 15] on input "annierose1612@gmail.com" at bounding box center [974, 18] width 109 height 22
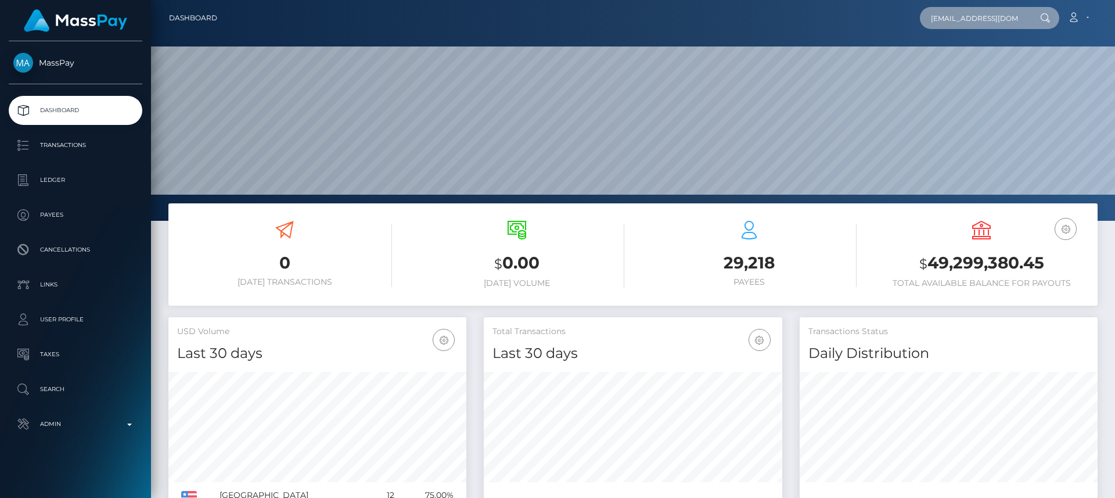
click at [990, 15] on input "annierose1612@gmail.com" at bounding box center [974, 18] width 109 height 22
paste input "4518miraclec"
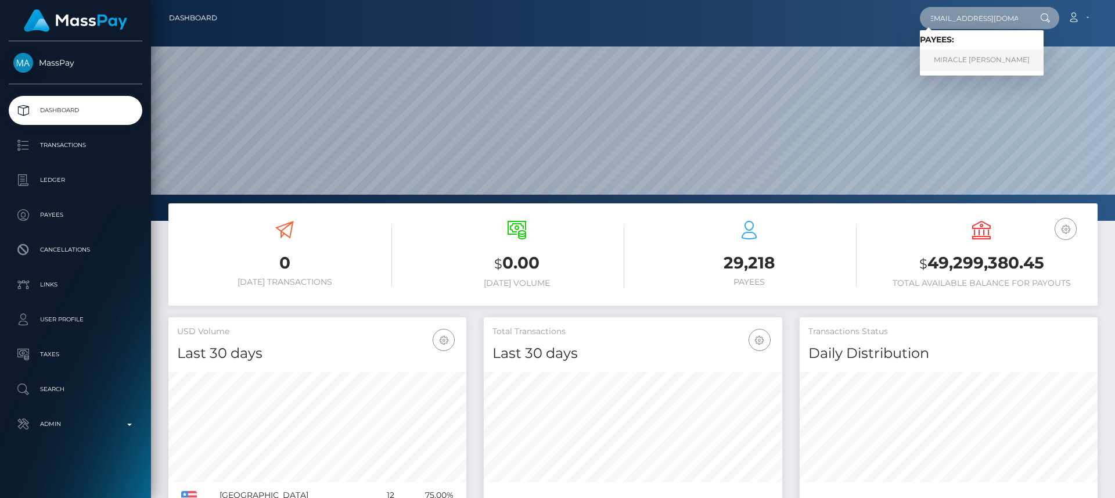
type input "4518miraclec@gmail.com"
click at [994, 55] on link "MIRACLE ARIEL COLSTON" at bounding box center [982, 59] width 124 height 21
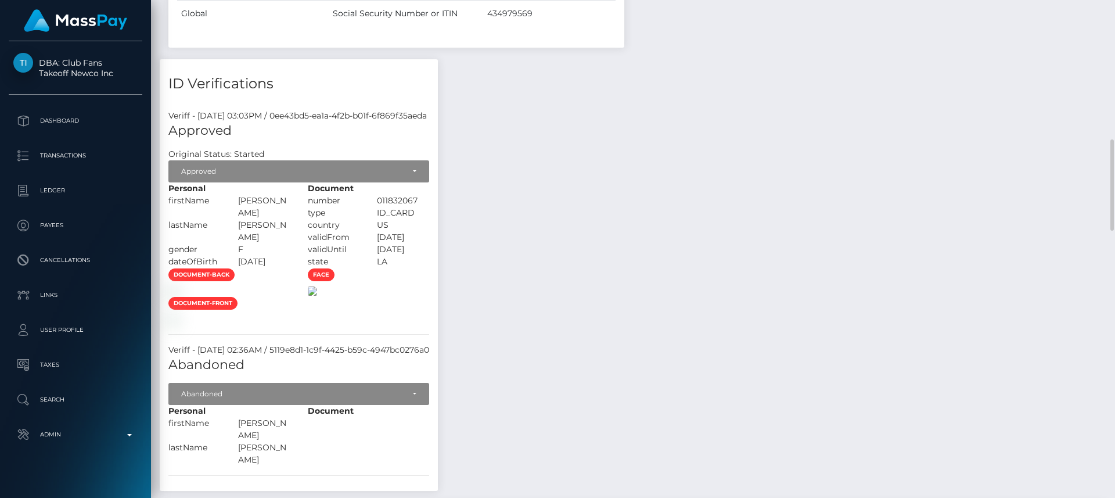
scroll to position [751, 0]
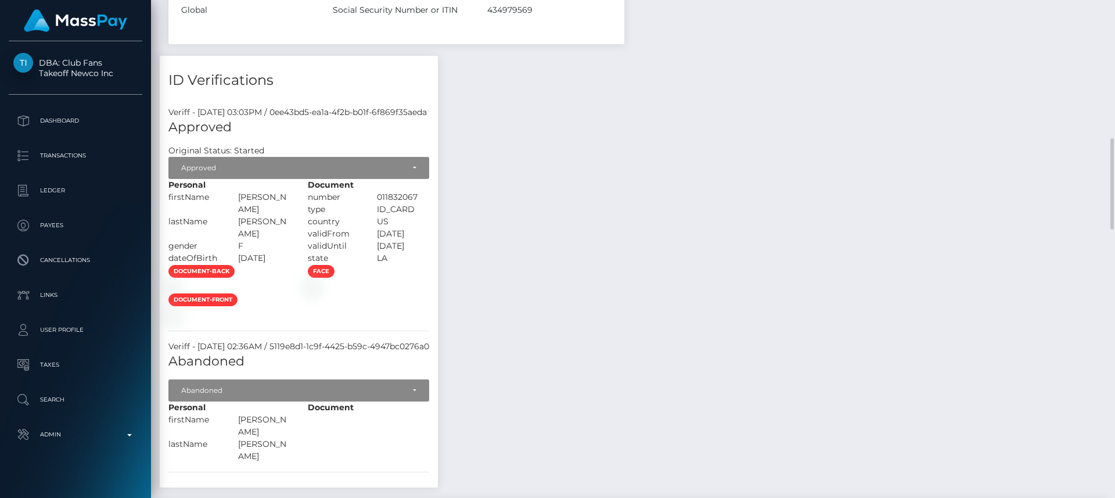
click at [429, 132] on h5 "Approved" at bounding box center [298, 128] width 261 height 18
drag, startPoint x: 622, startPoint y: 132, endPoint x: 315, endPoint y: 60, distance: 315.0
click at [315, 60] on div "ID Verifications Veriff - August 19, 2025 03:03PM / 0ee43bd5-ea1a-4f2b-b01f-6f8…" at bounding box center [299, 272] width 278 height 432
click at [374, 73] on h4 "ID Verifications" at bounding box center [298, 80] width 261 height 20
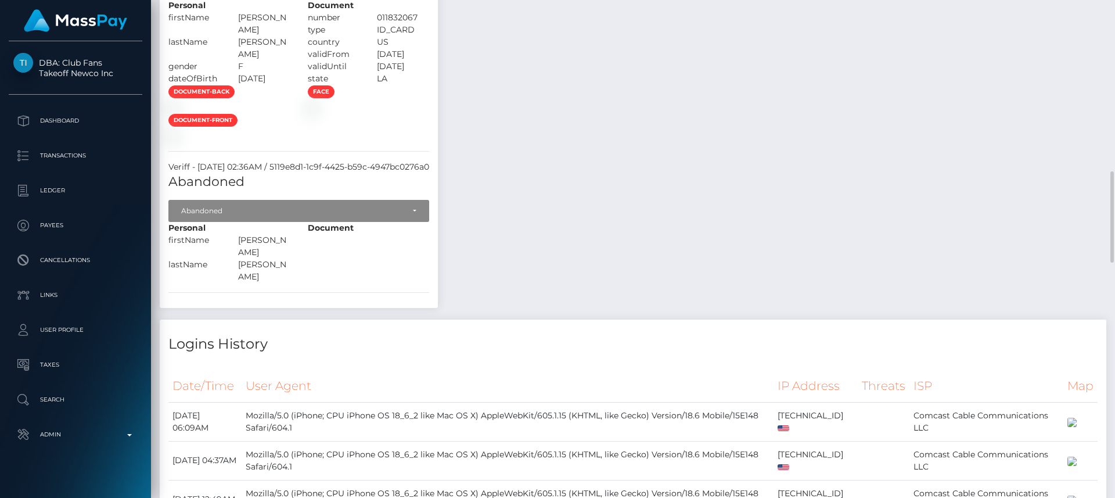
scroll to position [932, 0]
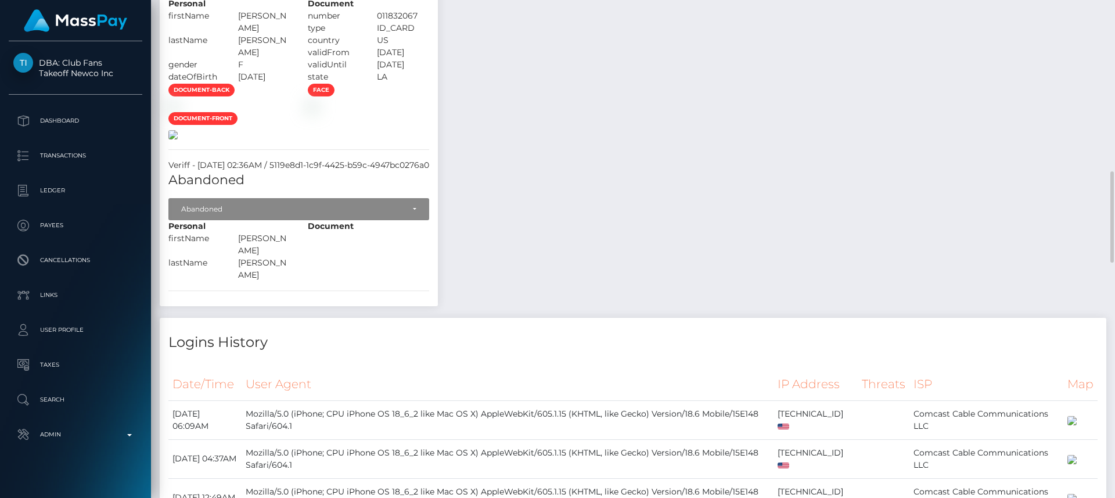
click at [178, 139] on img at bounding box center [172, 134] width 9 height 9
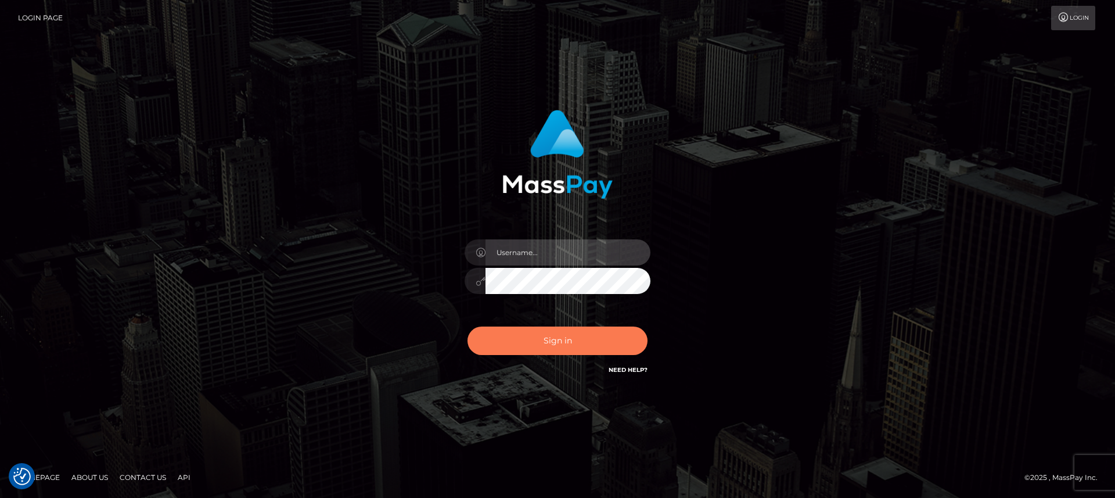
type input "[DOMAIN_NAME]"
click at [503, 335] on button "Sign in" at bounding box center [558, 341] width 180 height 28
type input "[DOMAIN_NAME]"
click at [508, 346] on button "Sign in" at bounding box center [558, 341] width 180 height 28
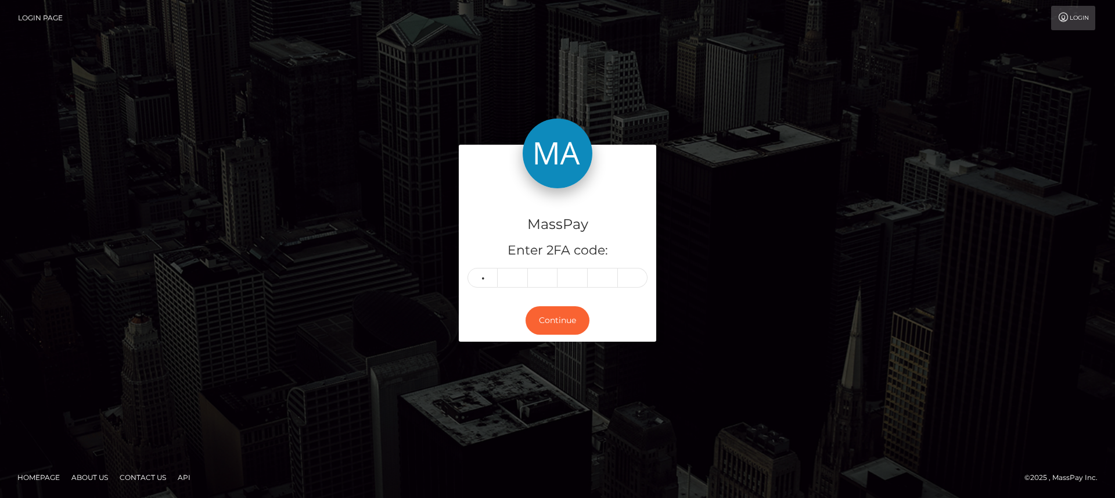
type input "4"
type input "8"
type input "2"
type input "3"
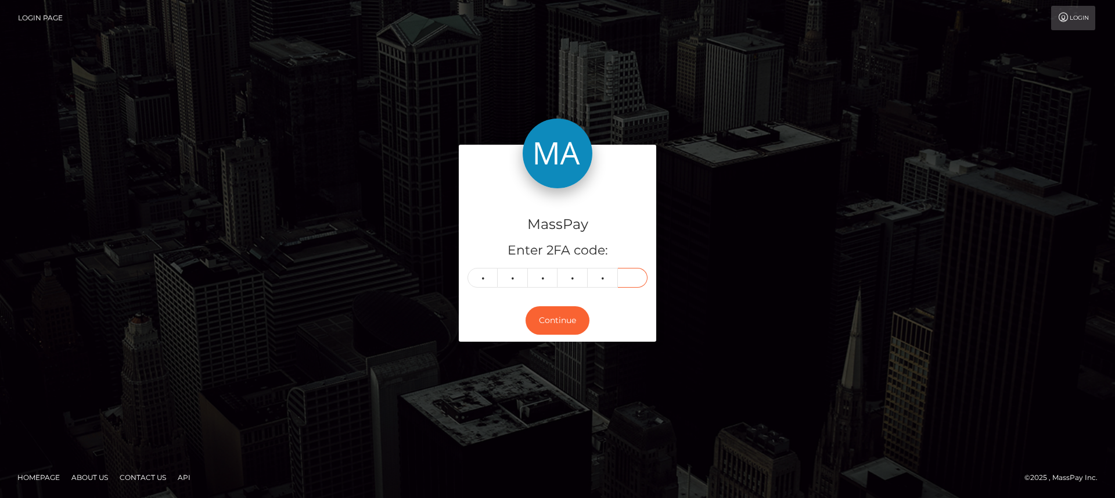
type input "5"
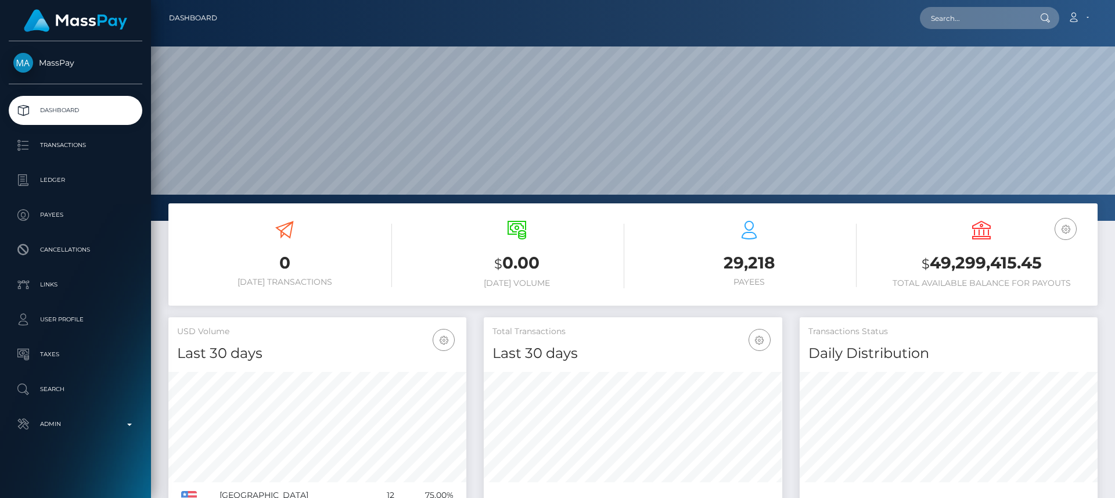
scroll to position [206, 299]
click at [989, 19] on input "text" at bounding box center [974, 18] width 109 height 22
paste input "[EMAIL_ADDRESS][DOMAIN_NAME]"
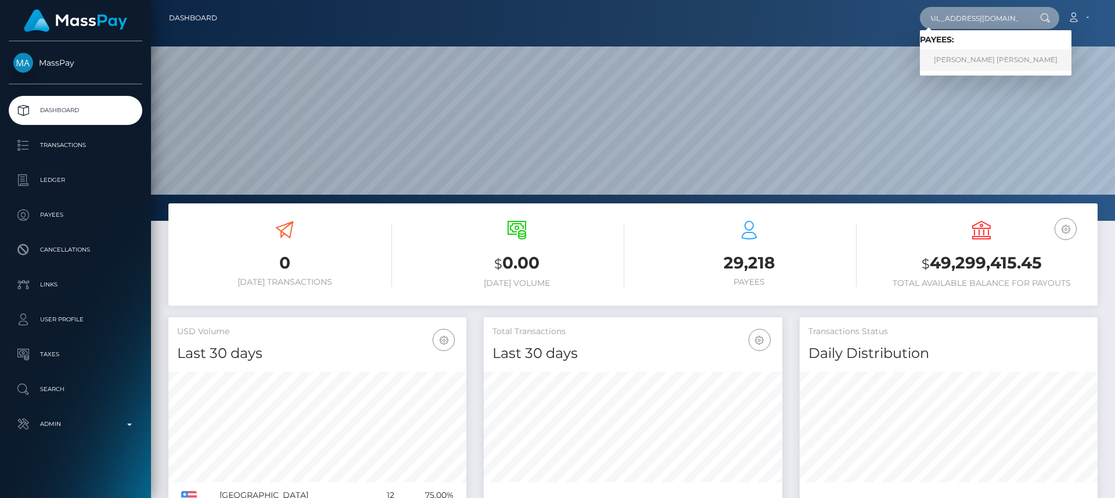
type input "[EMAIL_ADDRESS][DOMAIN_NAME]"
click at [987, 62] on link "KARINA ANNE BARRERO" at bounding box center [996, 59] width 152 height 21
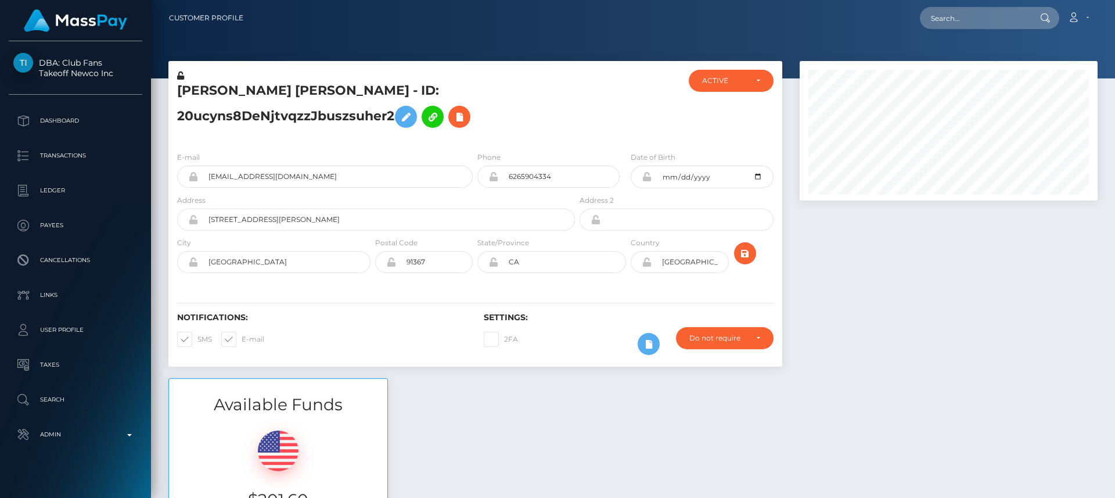
scroll to position [139, 299]
click at [201, 86] on h5 "[PERSON_NAME] [PERSON_NAME] - ID: 20ucyns8DeNjtvqzzJbuszsuher2" at bounding box center [373, 108] width 392 height 52
copy h5 "KARINA"
click at [244, 101] on h5 "[PERSON_NAME] [PERSON_NAME] - ID: 20ucyns8DeNjtvqzzJbuszsuher2" at bounding box center [373, 108] width 392 height 52
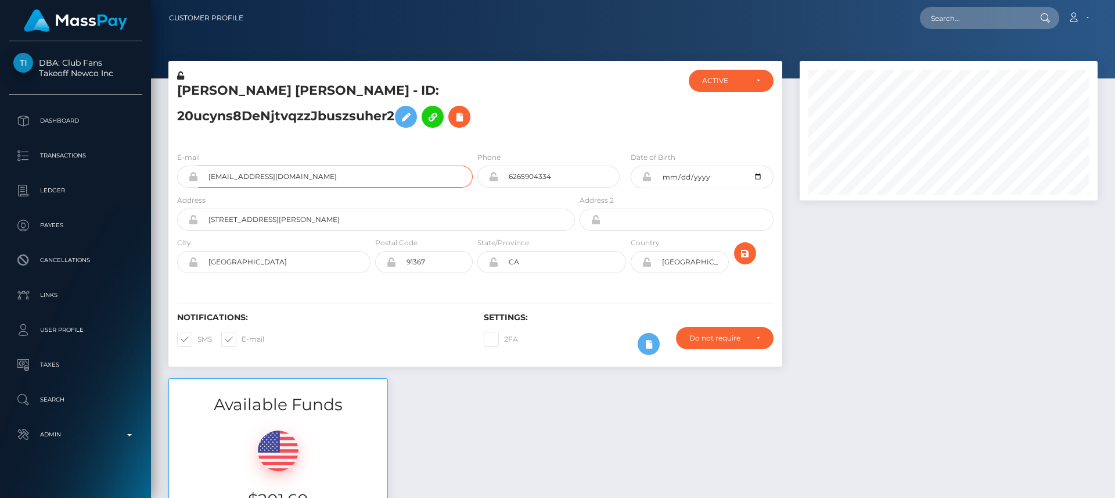
click at [439, 169] on input "[EMAIL_ADDRESS][DOMAIN_NAME]" at bounding box center [335, 177] width 275 height 22
click at [525, 181] on input "6265904334" at bounding box center [558, 177] width 121 height 22
drag, startPoint x: 64, startPoint y: 51, endPoint x: 74, endPoint y: 59, distance: 12.8
click at [90, 67] on div "DBA: Club Fans Takeoff Newco Inc Dashboard Transactions Ledger Payees" at bounding box center [75, 268] width 151 height 454
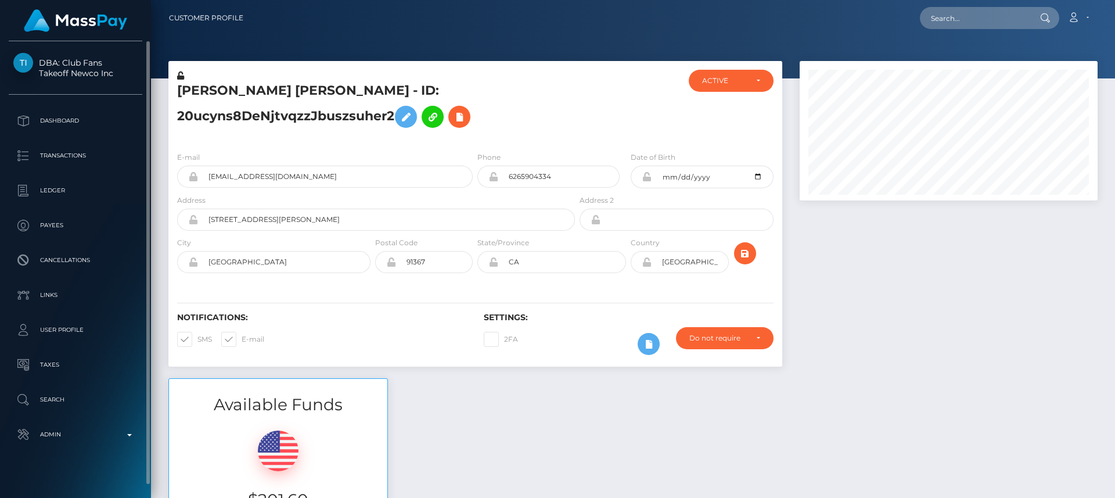
drag, startPoint x: 61, startPoint y: 49, endPoint x: 115, endPoint y: 74, distance: 59.8
click at [115, 74] on div "DBA: Club Fans Takeoff Newco Inc Dashboard Transactions Ledger Payees" at bounding box center [75, 268] width 151 height 454
copy span "Club Fans Takeoff Newco Inc"
